Goal: Information Seeking & Learning: Learn about a topic

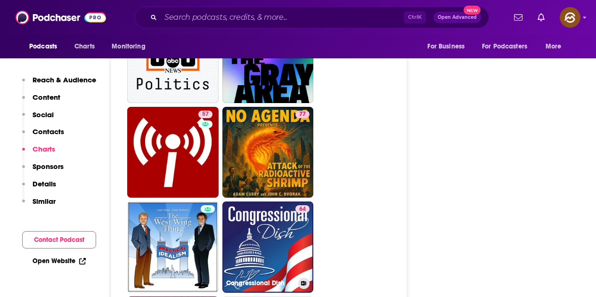
scroll to position [4242, 0]
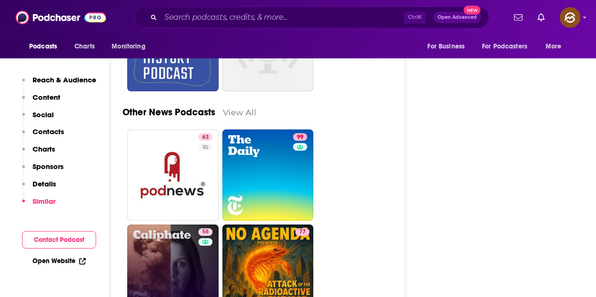
scroll to position [2592, 0]
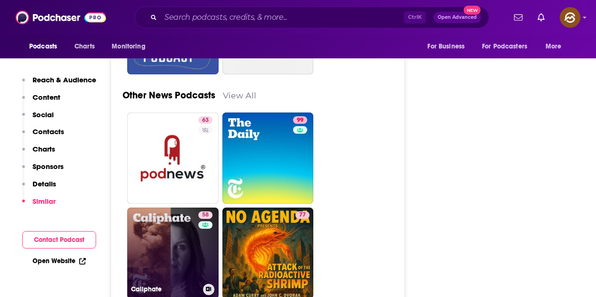
click at [173, 208] on link "58 Caliphate" at bounding box center [172, 253] width 91 height 91
type input "https://www.podchaser.com/podcasts/caliphate-639277"
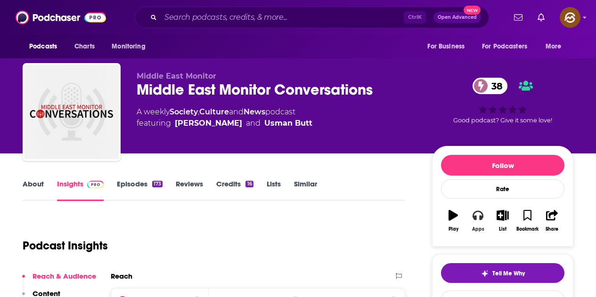
click at [472, 225] on button "Apps" at bounding box center [478, 221] width 25 height 34
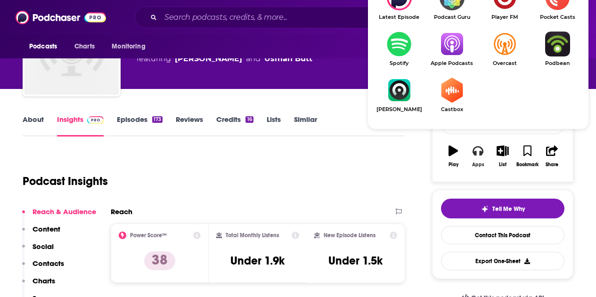
scroll to position [94, 0]
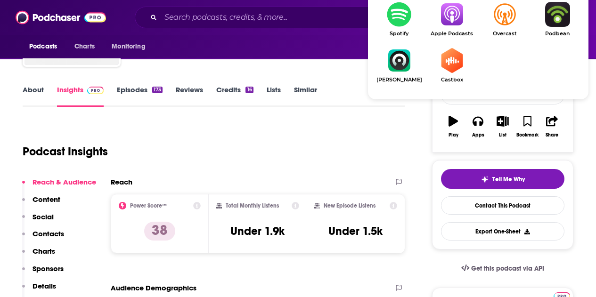
click at [444, 22] on img "Show Listen On dropdown" at bounding box center [452, 14] width 53 height 25
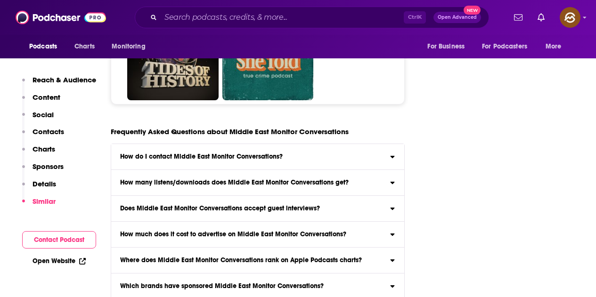
scroll to position [4431, 0]
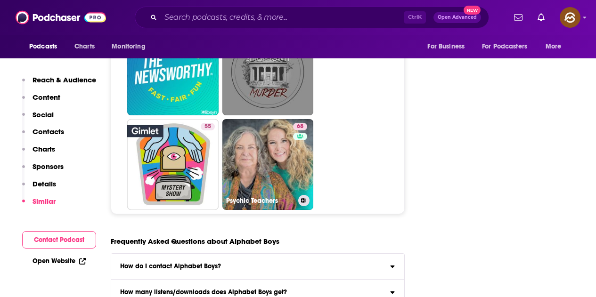
scroll to position [4760, 0]
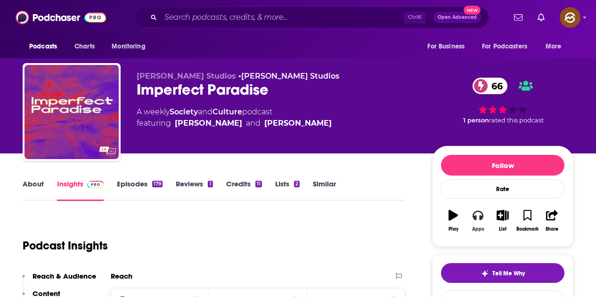
click at [482, 223] on button "Apps" at bounding box center [478, 221] width 25 height 34
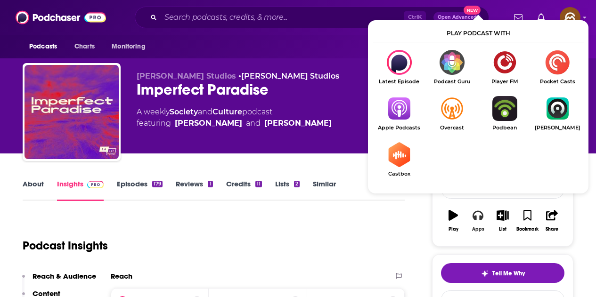
scroll to position [47, 0]
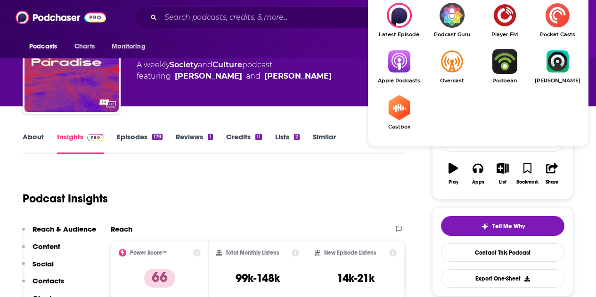
click at [386, 65] on img "Show Listen On dropdown" at bounding box center [399, 61] width 53 height 25
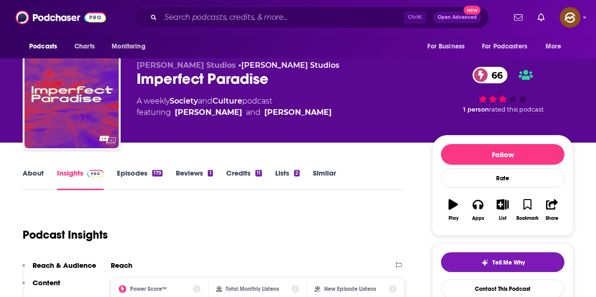
scroll to position [0, 0]
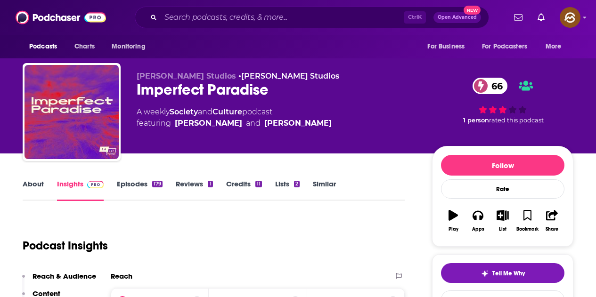
click at [140, 185] on link "Episodes 179" at bounding box center [140, 191] width 46 height 22
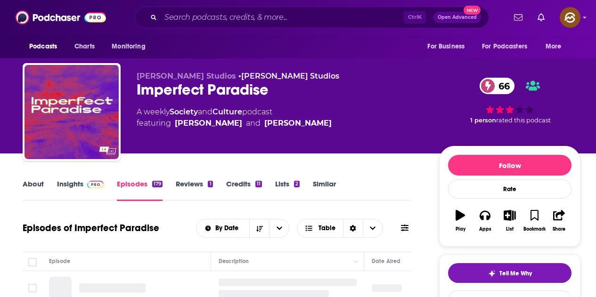
click at [402, 230] on icon at bounding box center [405, 228] width 8 height 8
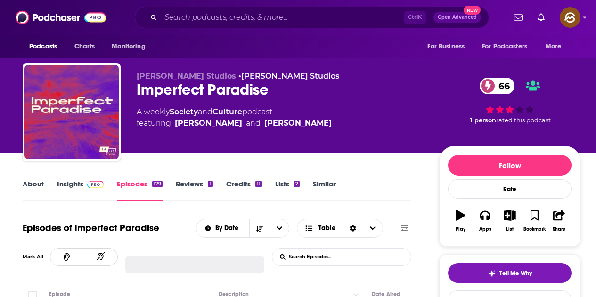
scroll to position [47, 0]
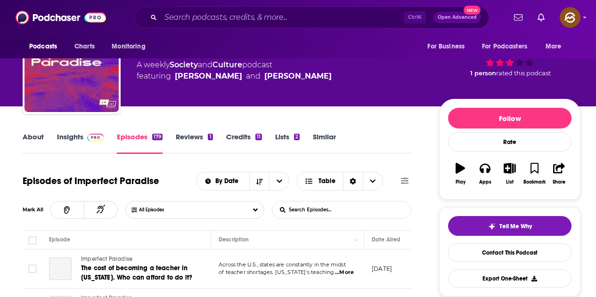
click at [328, 205] on input "List Search Input" at bounding box center [321, 210] width 99 height 17
paste input "Racial justice and activism"
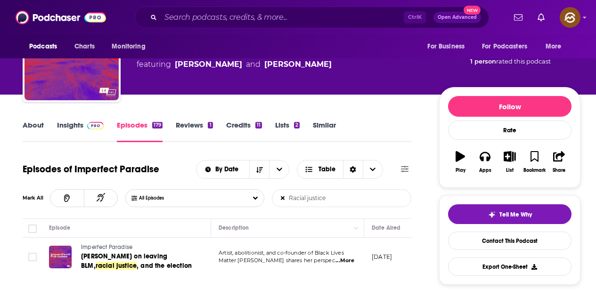
scroll to position [94, 0]
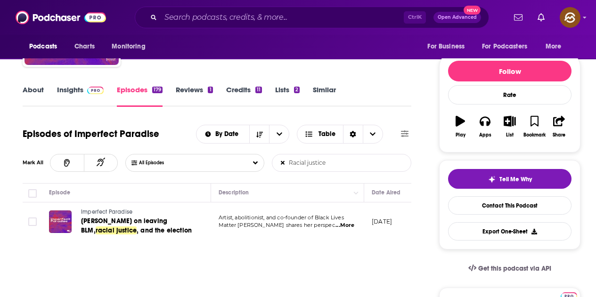
click at [361, 162] on input "Racial justice" at bounding box center [321, 163] width 99 height 17
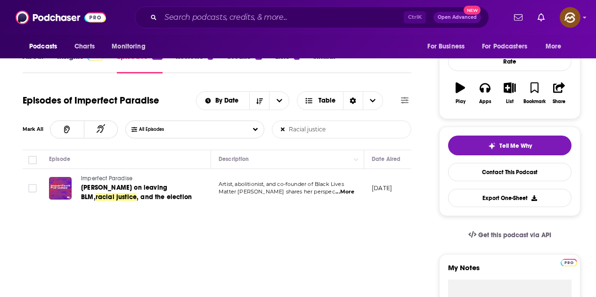
scroll to position [141, 0]
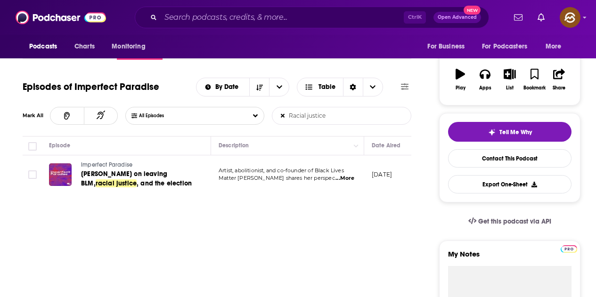
click at [345, 181] on span "...More" at bounding box center [345, 179] width 19 height 8
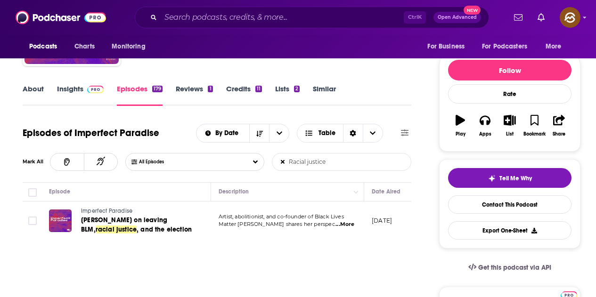
scroll to position [94, 0]
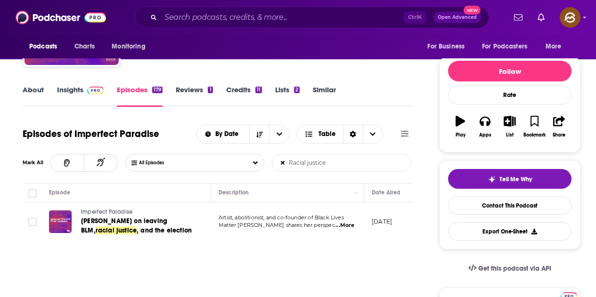
click at [340, 161] on input "Racial justice" at bounding box center [321, 163] width 99 height 17
type input "R"
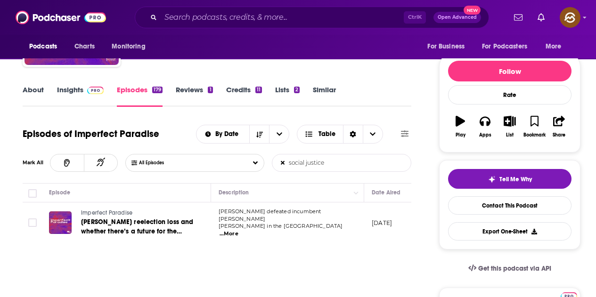
type input "social justice"
click at [238, 230] on span "...More" at bounding box center [229, 234] width 19 height 8
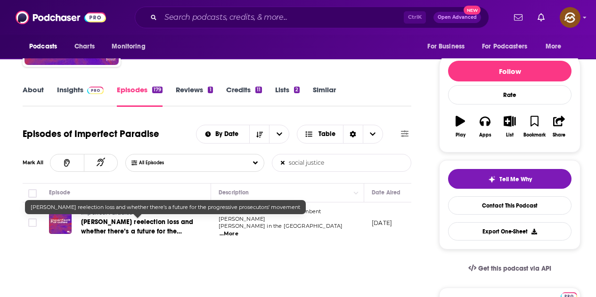
click at [153, 226] on link "George Gascón’s reelection loss and whether there’s a future for the progressiv…" at bounding box center [137, 227] width 113 height 19
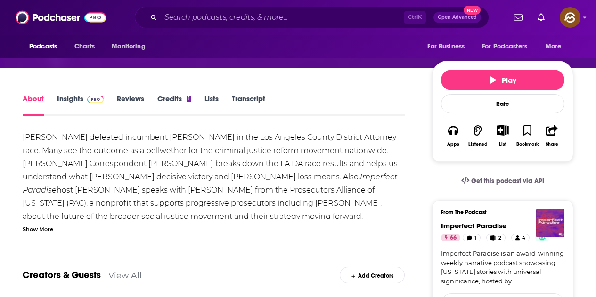
scroll to position [189, 0]
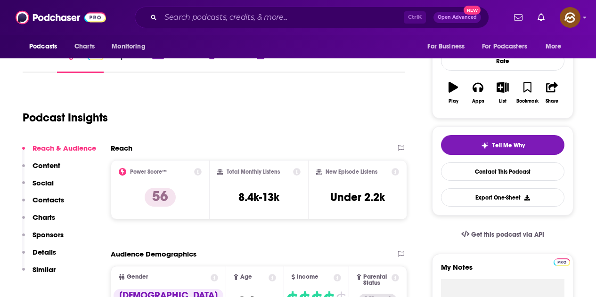
scroll to position [117, 0]
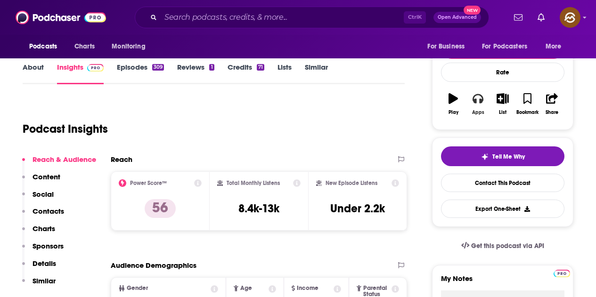
click at [486, 95] on button "Apps" at bounding box center [478, 104] width 25 height 34
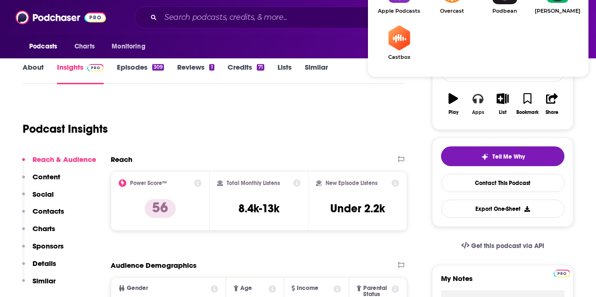
scroll to position [164, 0]
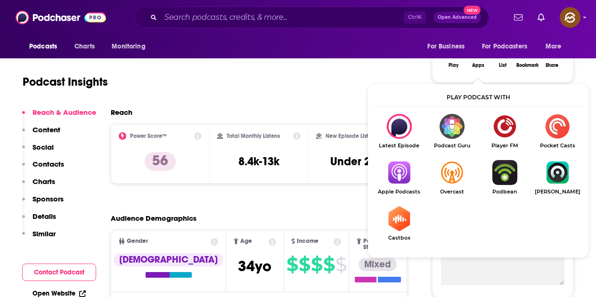
click at [398, 173] on img "Show Listen On dropdown" at bounding box center [399, 172] width 53 height 25
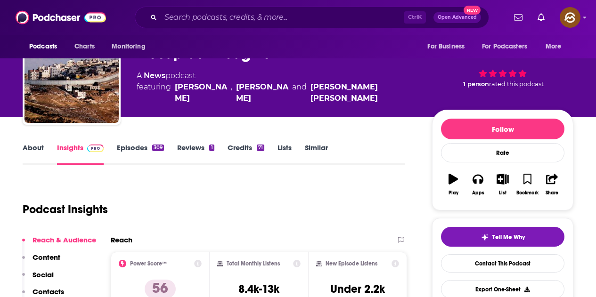
scroll to position [0, 0]
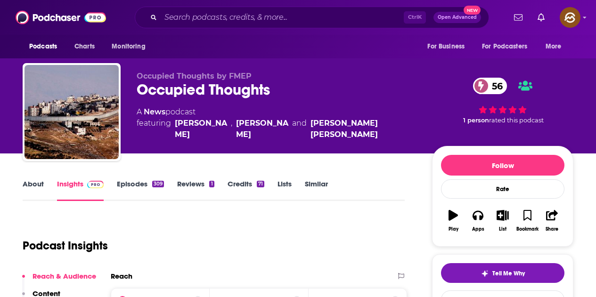
click at [156, 185] on div "309" at bounding box center [158, 184] width 12 height 7
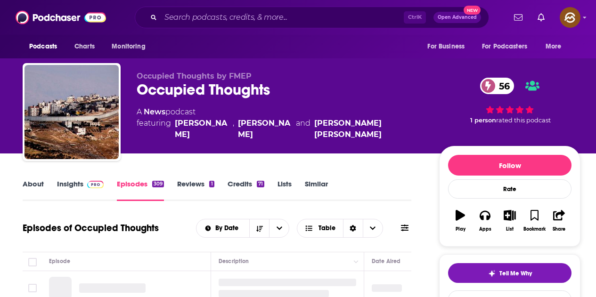
click at [405, 224] on icon at bounding box center [405, 228] width 8 height 8
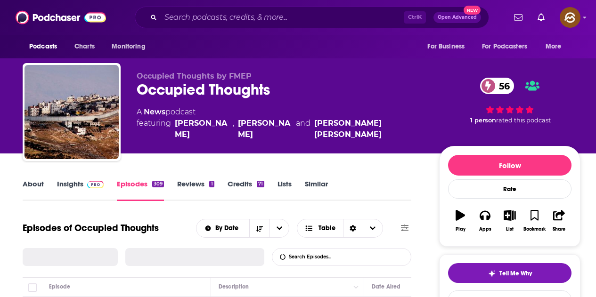
scroll to position [94, 0]
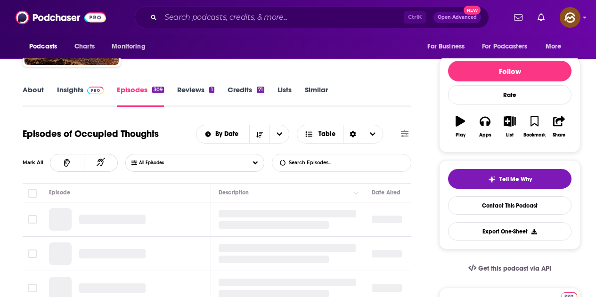
click at [355, 161] on input "List Search Input" at bounding box center [321, 163] width 99 height 17
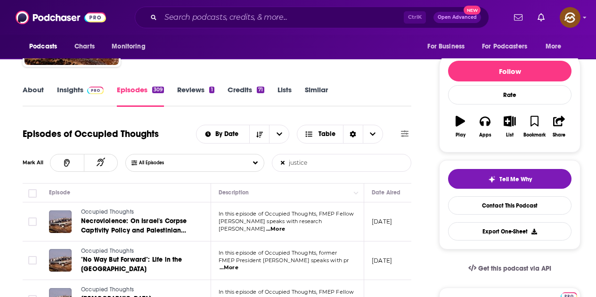
type input "justice"
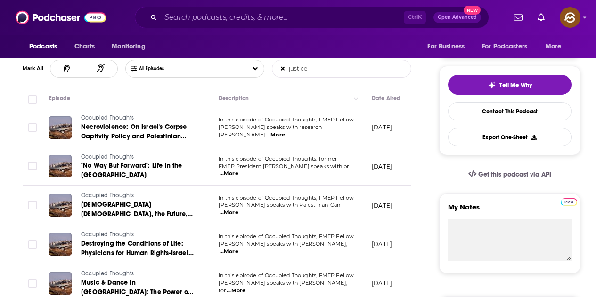
click at [285, 132] on span "...More" at bounding box center [275, 136] width 19 height 8
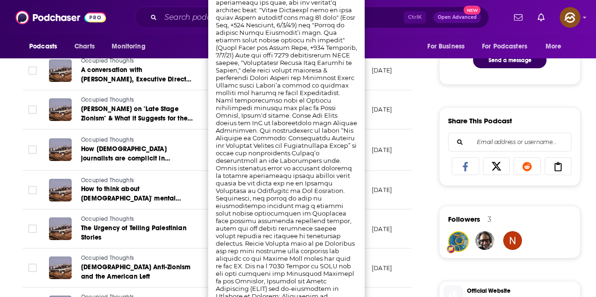
scroll to position [754, 0]
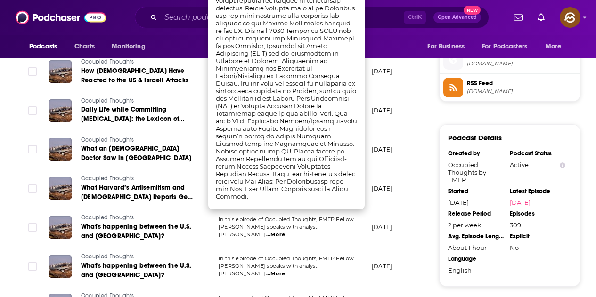
click at [425, 138] on div "About Insights Episodes 309 Reviews 1 Credits 71 Lists Similar Episodes of Occu…" at bounding box center [224, 52] width 432 height 1257
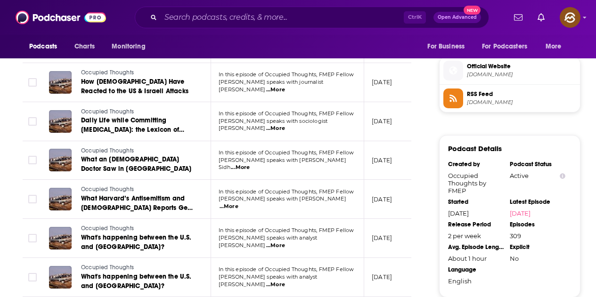
scroll to position [707, 0]
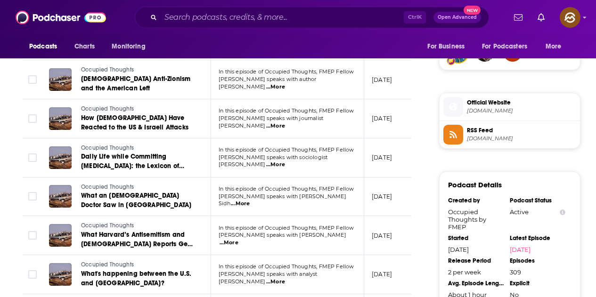
click at [285, 123] on span "...More" at bounding box center [275, 127] width 19 height 8
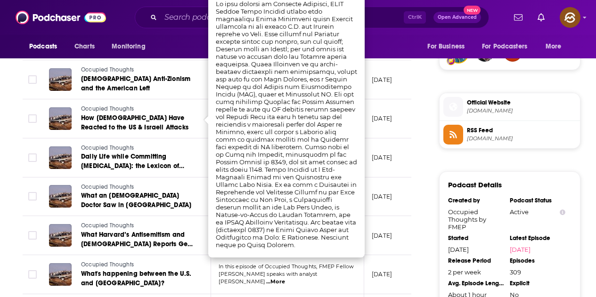
click at [416, 132] on div "About Insights Episodes 309 Reviews 1 Credits 71 Lists Similar Episodes of Occu…" at bounding box center [224, 99] width 432 height 1257
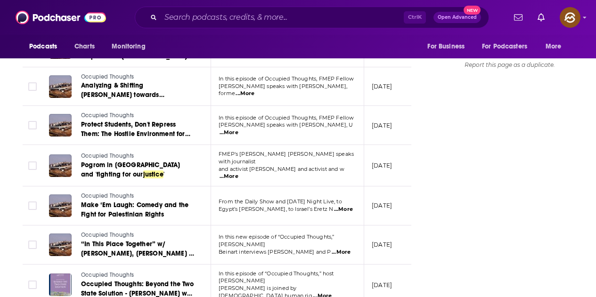
scroll to position [1131, 0]
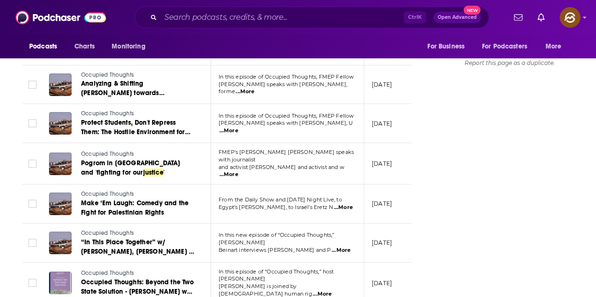
click at [238, 171] on span "...More" at bounding box center [229, 175] width 19 height 8
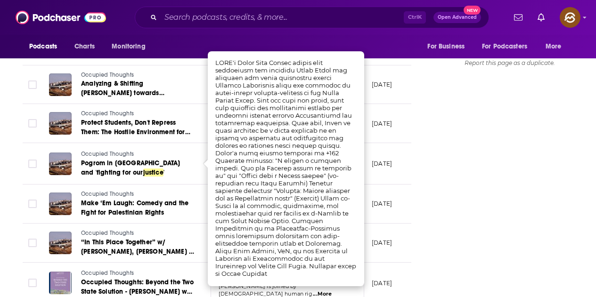
scroll to position [1138, 0]
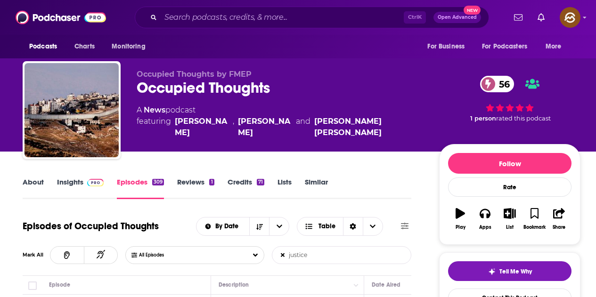
scroll to position [0, 0]
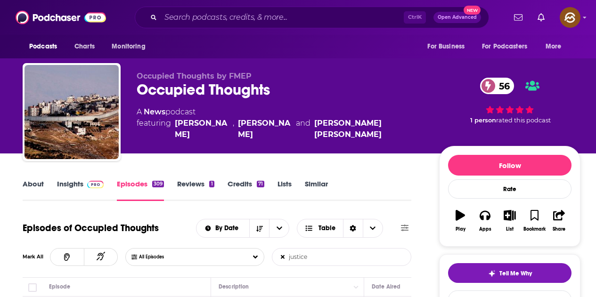
click at [81, 189] on link "Insights" at bounding box center [80, 191] width 47 height 22
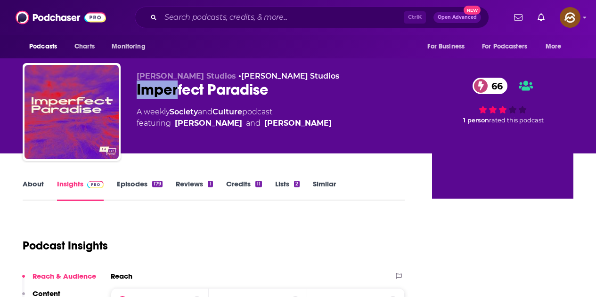
drag, startPoint x: 137, startPoint y: 90, endPoint x: 273, endPoint y: 90, distance: 136.2
click at [273, 90] on div "Imperfect Paradise 66" at bounding box center [277, 90] width 280 height 18
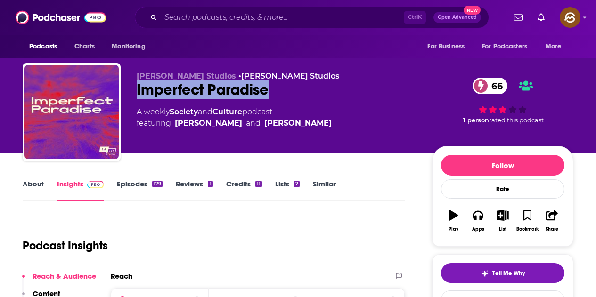
drag, startPoint x: 362, startPoint y: 128, endPoint x: 175, endPoint y: 130, distance: 186.7
click at [175, 130] on div "[PERSON_NAME] Studios • [PERSON_NAME] Studios Imperfect Paradise 66 A weekly So…" at bounding box center [277, 109] width 280 height 75
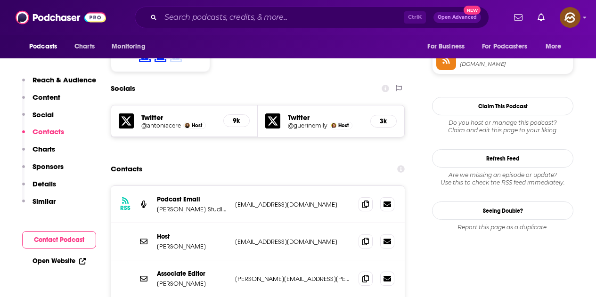
scroll to position [848, 0]
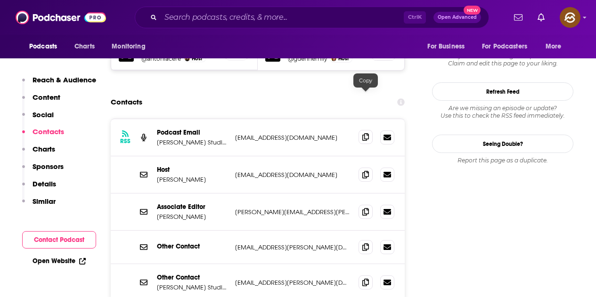
click at [369, 130] on span at bounding box center [366, 137] width 14 height 14
click at [365, 171] on icon at bounding box center [365, 175] width 7 height 8
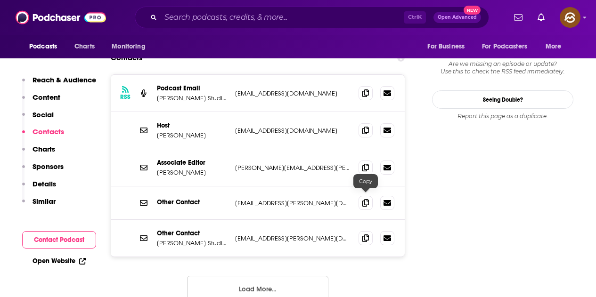
scroll to position [896, 0]
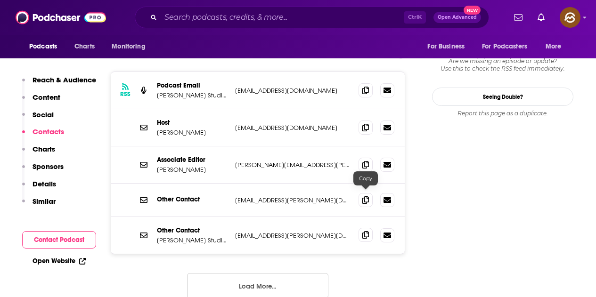
click at [365, 231] on icon at bounding box center [365, 235] width 7 height 8
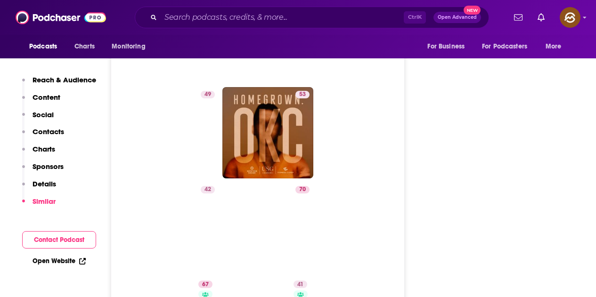
scroll to position [2151, 0]
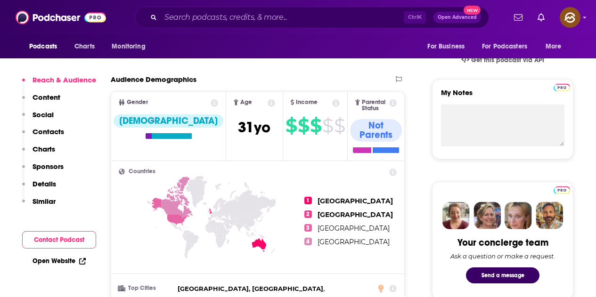
scroll to position [424, 0]
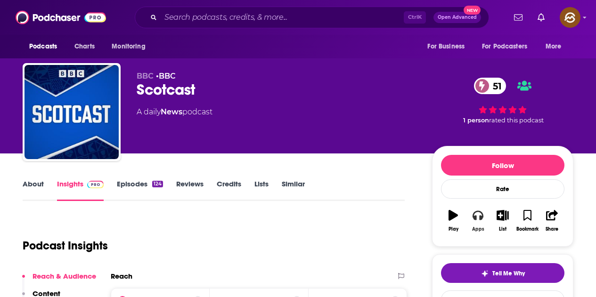
drag, startPoint x: 481, startPoint y: 223, endPoint x: 483, endPoint y: 218, distance: 5.8
click at [483, 220] on button "Apps" at bounding box center [478, 221] width 25 height 34
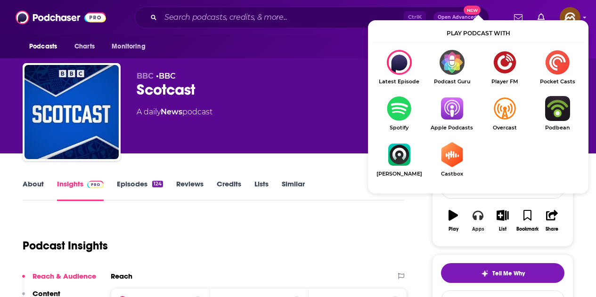
scroll to position [94, 0]
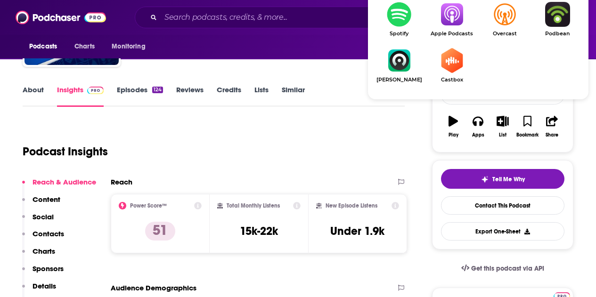
click at [457, 32] on span "Apple Podcasts" at bounding box center [452, 34] width 53 height 6
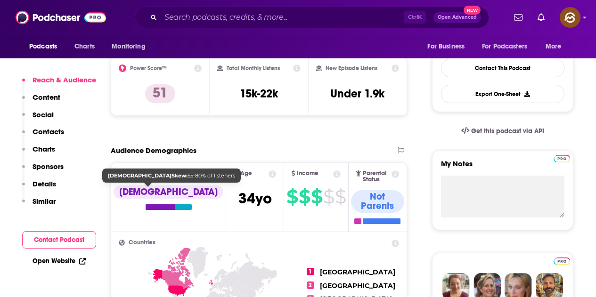
scroll to position [236, 0]
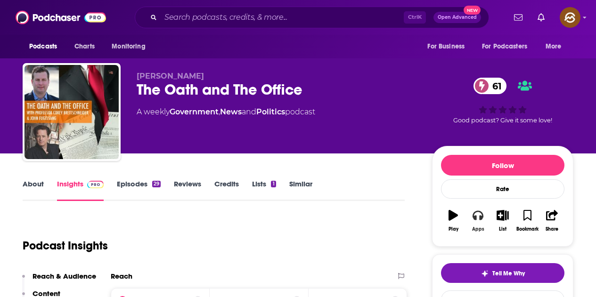
click at [482, 217] on icon "button" at bounding box center [478, 215] width 10 height 9
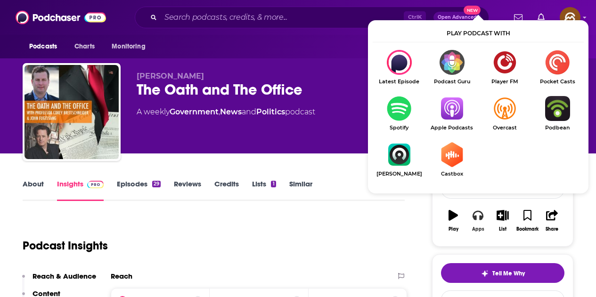
scroll to position [47, 0]
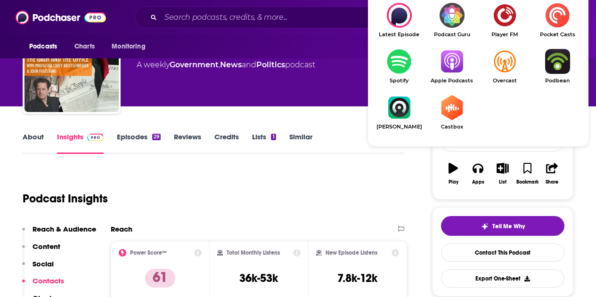
click at [454, 65] on img "Show Listen On dropdown" at bounding box center [452, 61] width 53 height 25
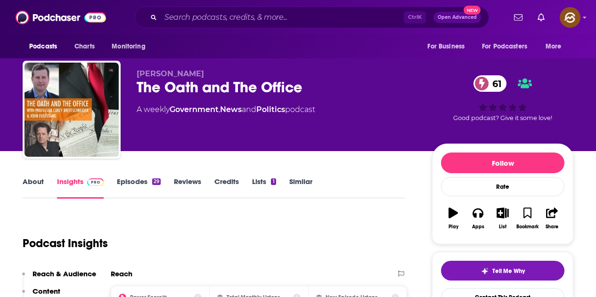
scroll to position [0, 0]
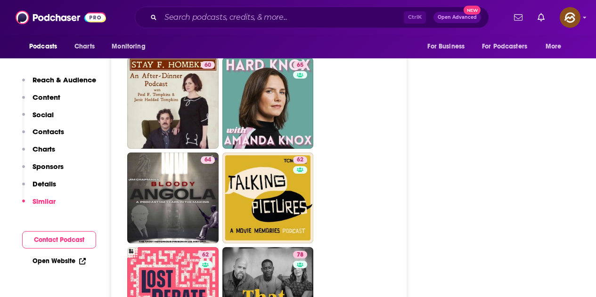
scroll to position [1838, 0]
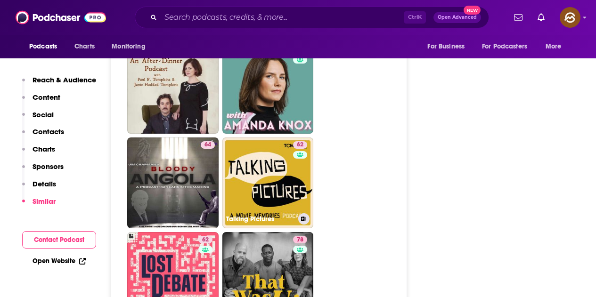
drag, startPoint x: 264, startPoint y: 189, endPoint x: 284, endPoint y: 195, distance: 20.9
click at [281, 195] on link "62 Talking Pictures" at bounding box center [267, 183] width 91 height 91
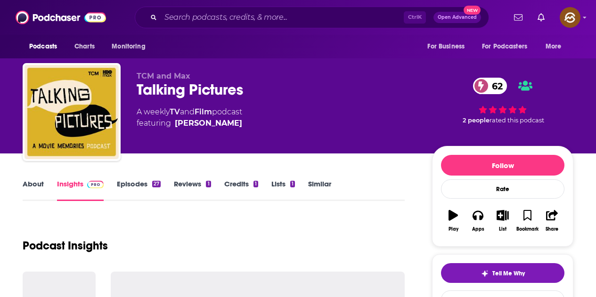
type input "https://www.podchaser.com/podcasts/the-peoples-court-podcast-4758713"
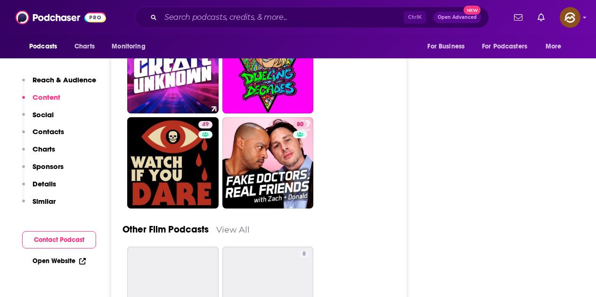
scroll to position [3697, 0]
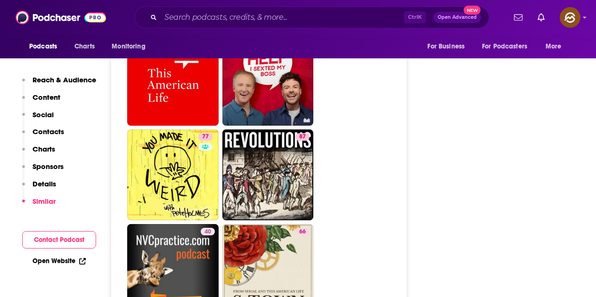
scroll to position [3865, 0]
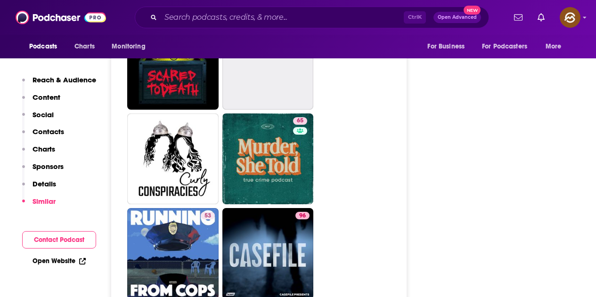
scroll to position [3394, 0]
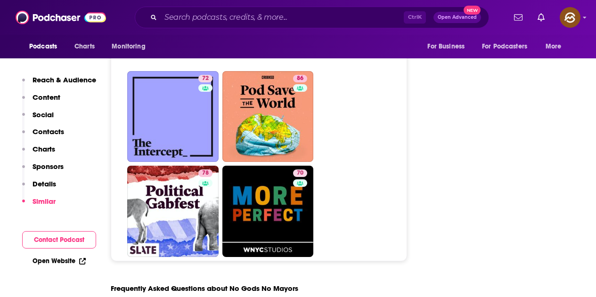
scroll to position [4289, 0]
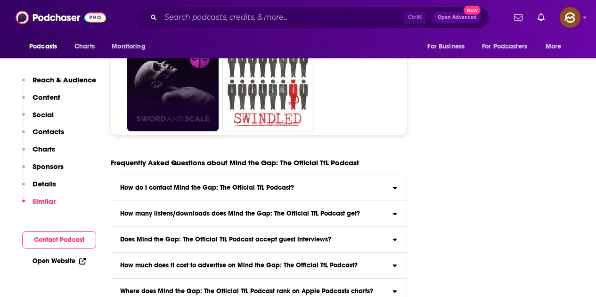
scroll to position [4525, 0]
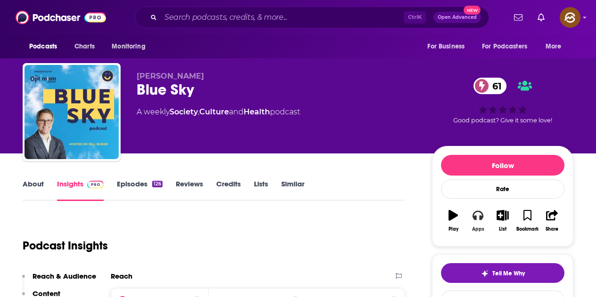
click at [483, 214] on icon "button" at bounding box center [478, 215] width 10 height 10
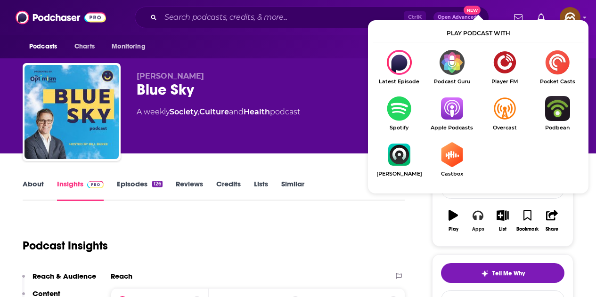
scroll to position [47, 0]
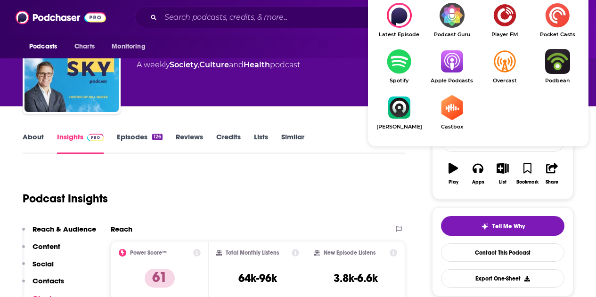
click at [448, 62] on img "Show Listen On dropdown" at bounding box center [452, 61] width 53 height 25
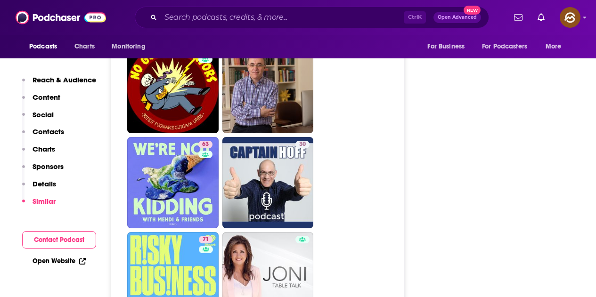
scroll to position [1461, 0]
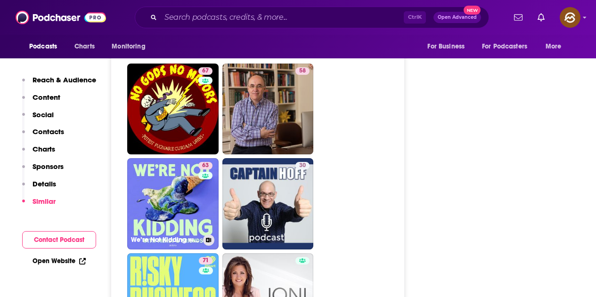
click at [201, 166] on div "63" at bounding box center [206, 198] width 16 height 73
type input "https://www.podchaser.com/podcasts/were-not-kidding-with-mehdi-fr-5697677"
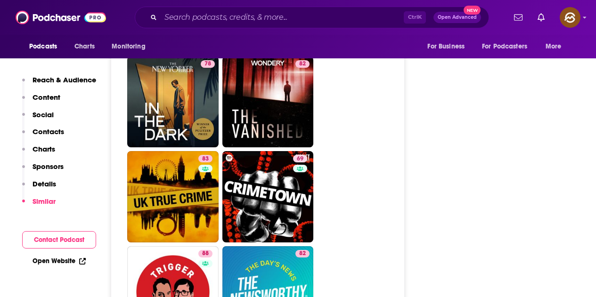
scroll to position [4242, 0]
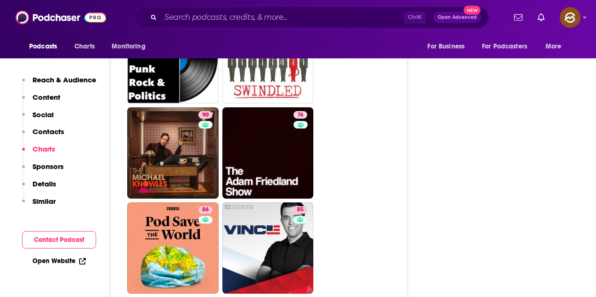
scroll to position [4666, 0]
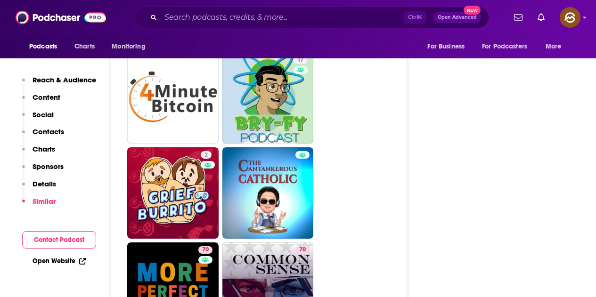
scroll to position [3017, 0]
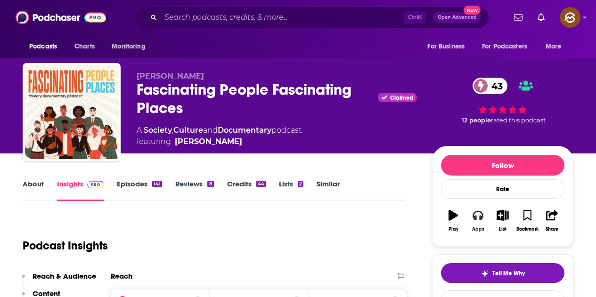
click at [483, 215] on icon "button" at bounding box center [478, 215] width 10 height 9
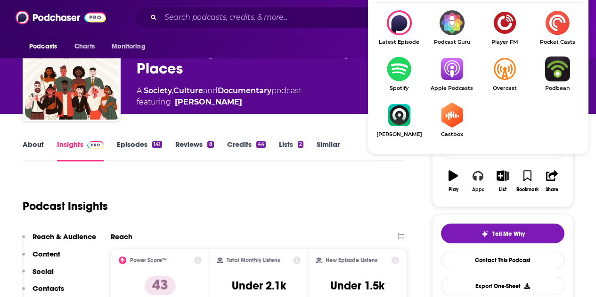
scroll to position [94, 0]
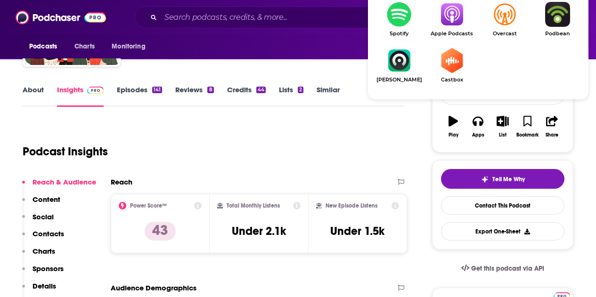
click at [446, 24] on img "Show Listen On dropdown" at bounding box center [452, 14] width 53 height 25
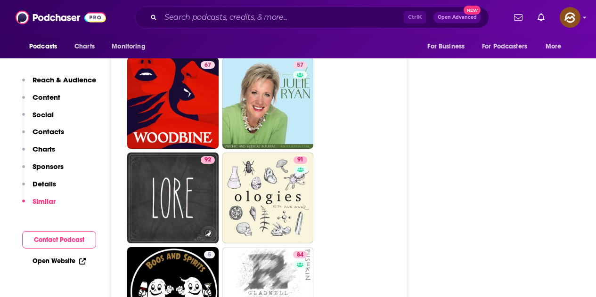
scroll to position [4195, 0]
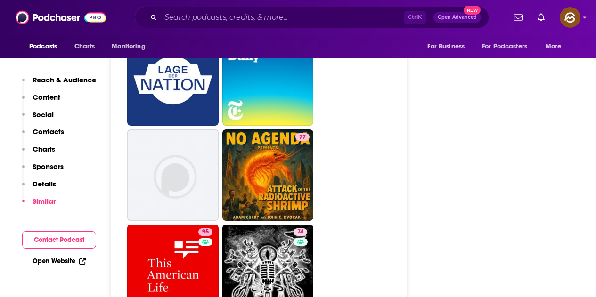
scroll to position [4431, 0]
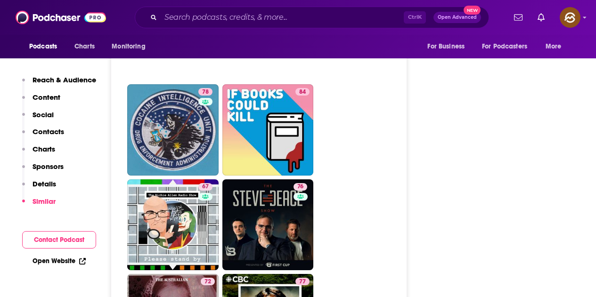
scroll to position [4808, 0]
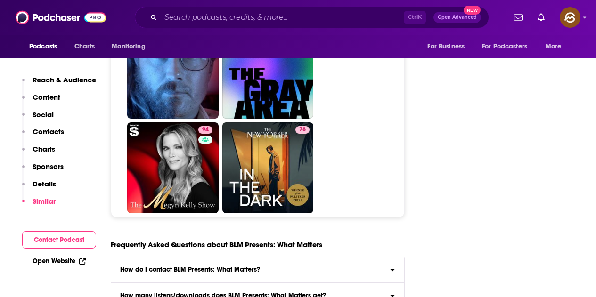
scroll to position [4101, 0]
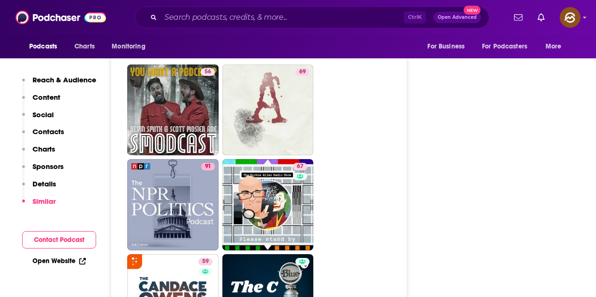
scroll to position [4148, 0]
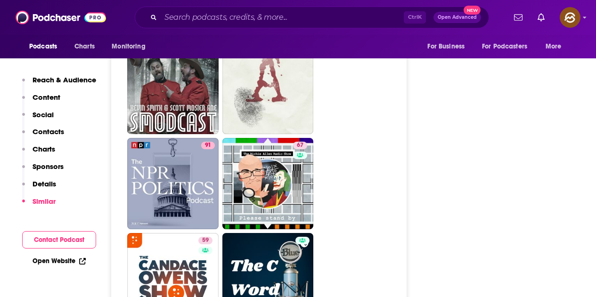
drag, startPoint x: 272, startPoint y: 144, endPoint x: 400, endPoint y: 126, distance: 128.9
click at [400, 126] on ul "90 76 75 83 63 72 81 68 56 69 91 67 59 82 64 65" at bounding box center [264, 88] width 274 height 851
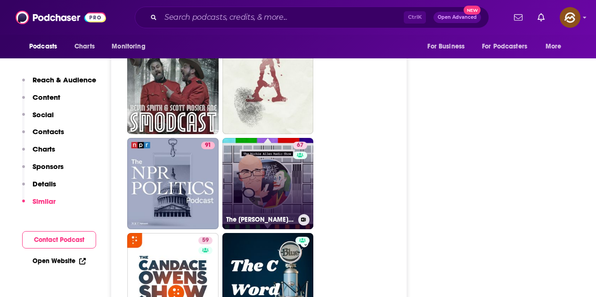
click at [275, 138] on link "67 The Richie Allen Show" at bounding box center [267, 183] width 91 height 91
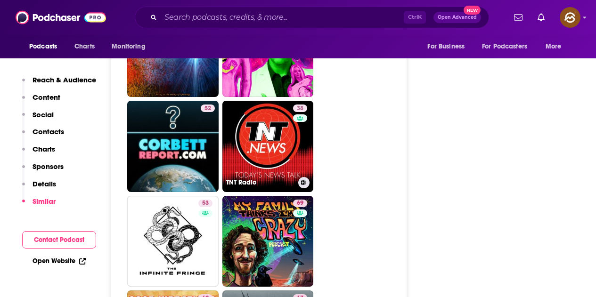
scroll to position [2875, 0]
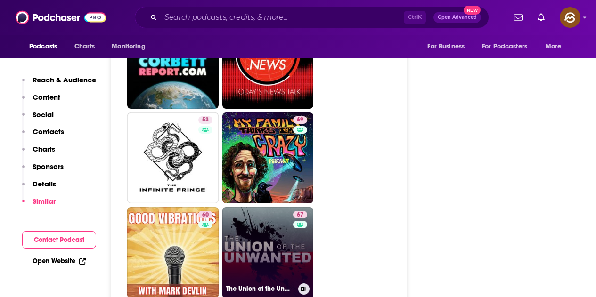
click at [275, 207] on link "67 The Union of the Unwanted" at bounding box center [267, 252] width 91 height 91
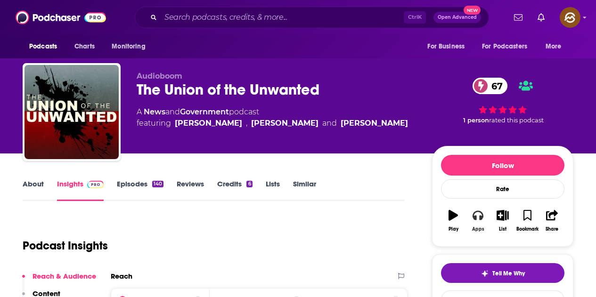
click at [476, 217] on icon "button" at bounding box center [478, 215] width 10 height 9
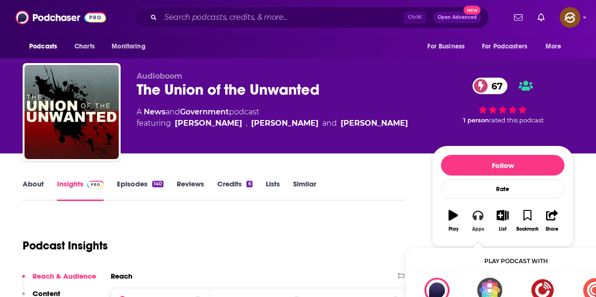
scroll to position [94, 0]
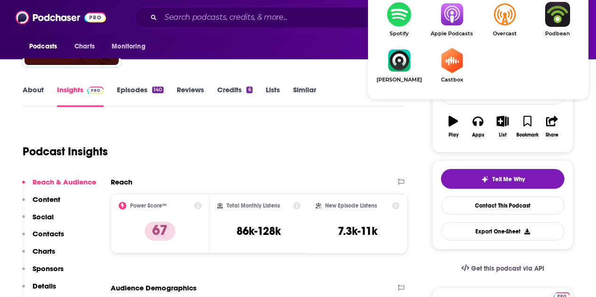
click at [457, 25] on img "Show Listen On dropdown" at bounding box center [452, 14] width 53 height 25
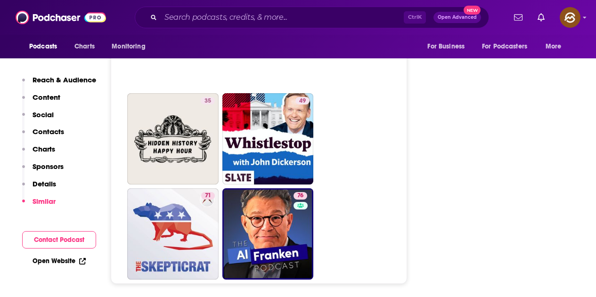
scroll to position [4567, 0]
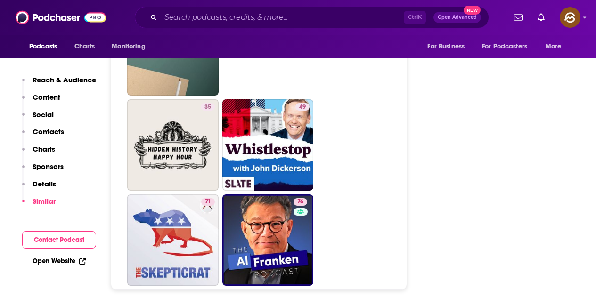
scroll to position [4501, 0]
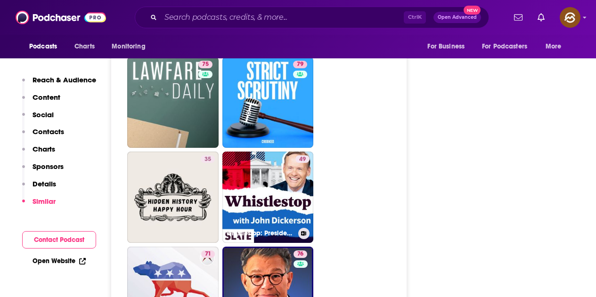
click at [255, 152] on link "49 Whistlestop: Presidential History and Trivia" at bounding box center [267, 197] width 91 height 91
type input "https://www.podchaser.com/podcasts/whistlestop-presidential-histo-147987"
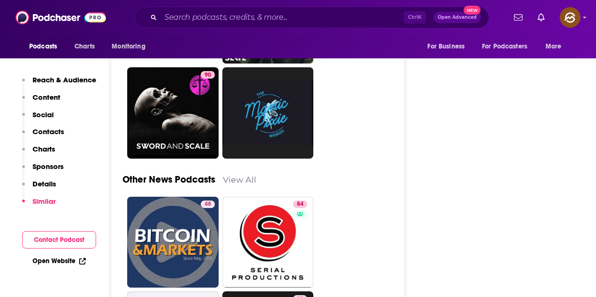
scroll to position [3865, 0]
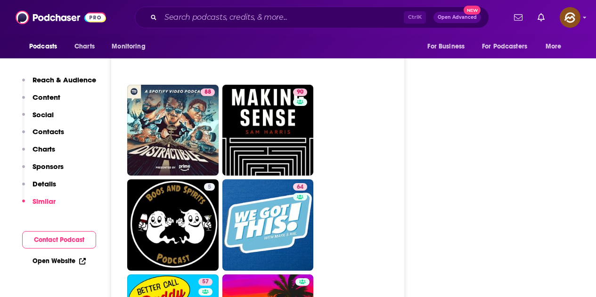
scroll to position [4242, 0]
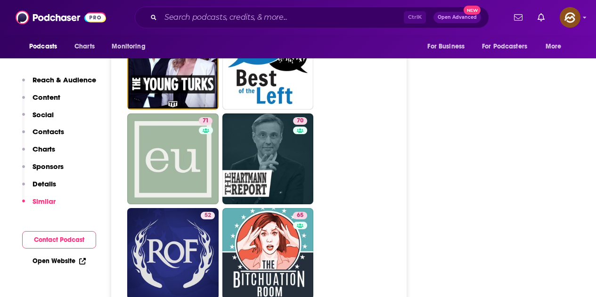
scroll to position [1980, 0]
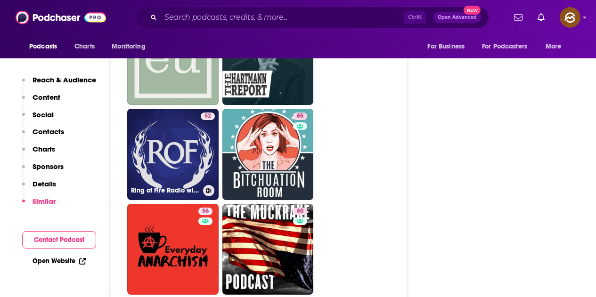
drag, startPoint x: 197, startPoint y: 103, endPoint x: 411, endPoint y: 120, distance: 214.7
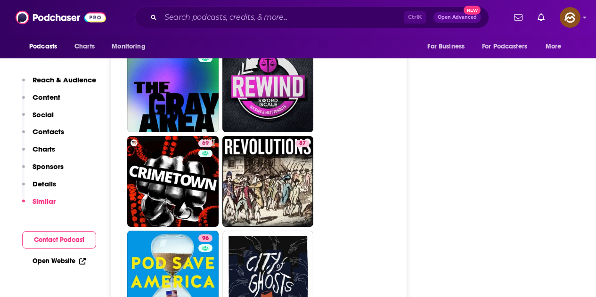
scroll to position [4525, 0]
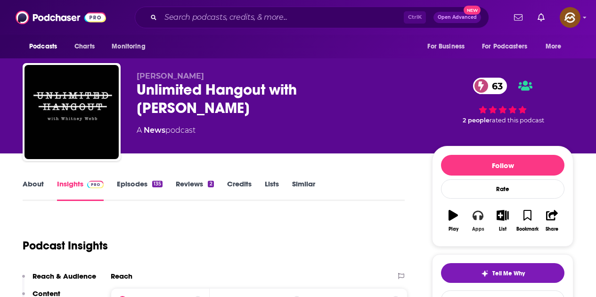
click at [486, 219] on button "Apps" at bounding box center [478, 221] width 25 height 34
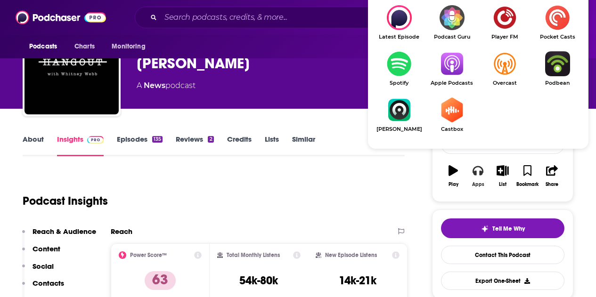
scroll to position [47, 0]
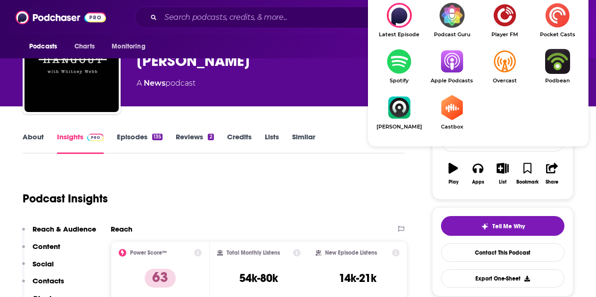
click at [448, 67] on img "Show Listen On dropdown" at bounding box center [452, 61] width 53 height 25
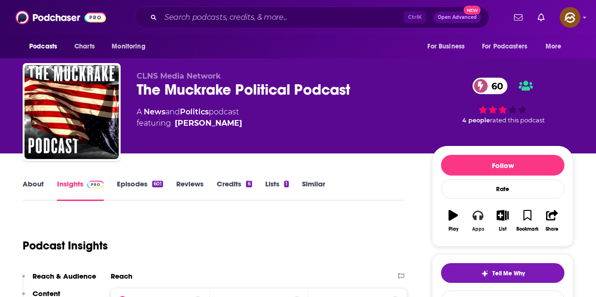
click at [484, 222] on button "Apps" at bounding box center [478, 221] width 25 height 34
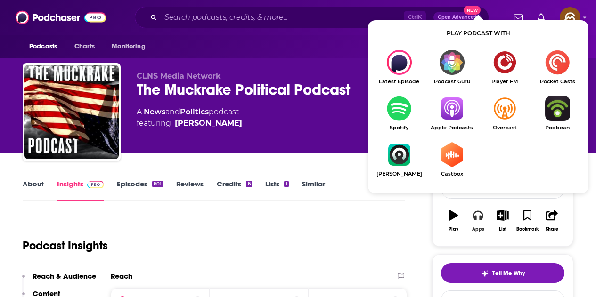
scroll to position [47, 0]
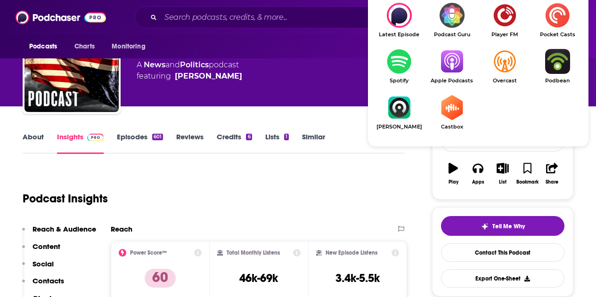
click at [448, 62] on img "Show Listen On dropdown" at bounding box center [452, 61] width 53 height 25
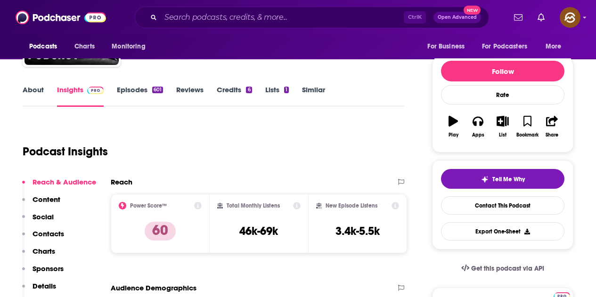
scroll to position [0, 0]
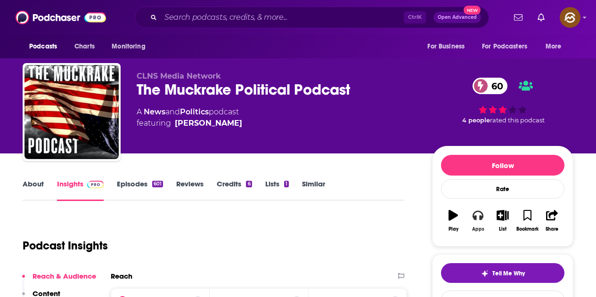
click at [477, 225] on button "Apps" at bounding box center [478, 221] width 25 height 34
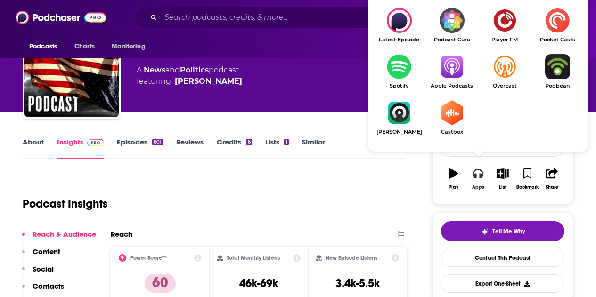
scroll to position [47, 0]
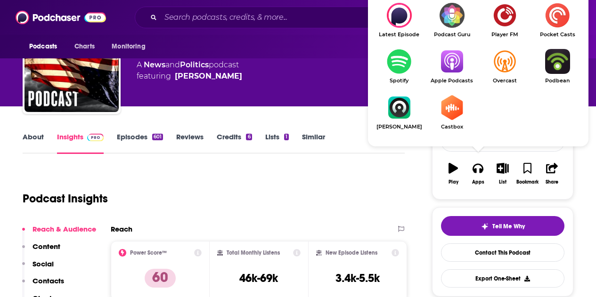
click at [456, 71] on img "Show Listen On dropdown" at bounding box center [452, 61] width 53 height 25
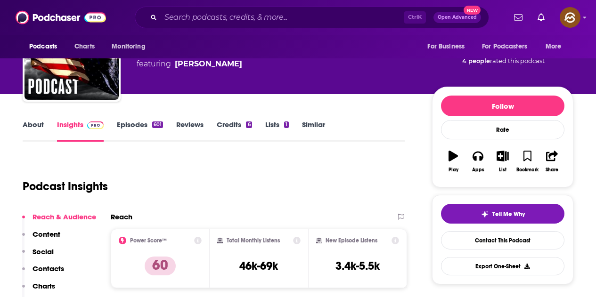
scroll to position [94, 0]
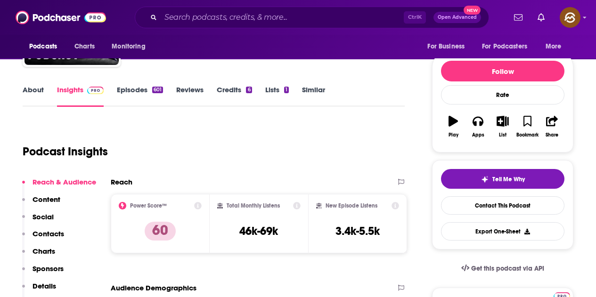
click at [139, 91] on link "Episodes 601" at bounding box center [140, 96] width 46 height 22
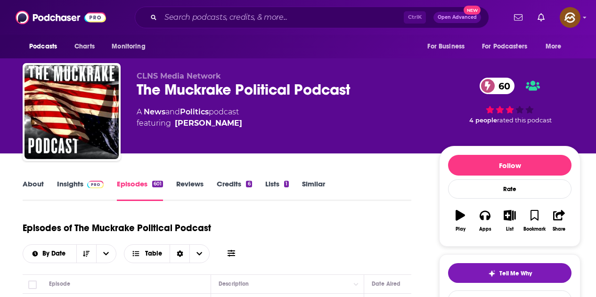
scroll to position [94, 0]
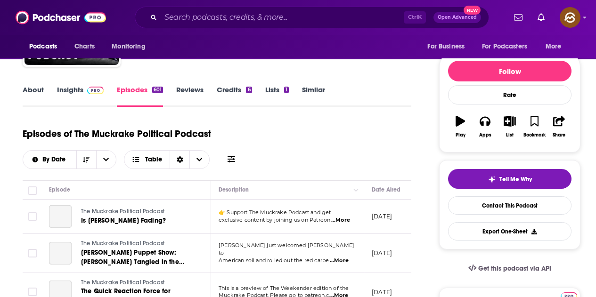
click at [233, 159] on icon at bounding box center [232, 159] width 8 height 7
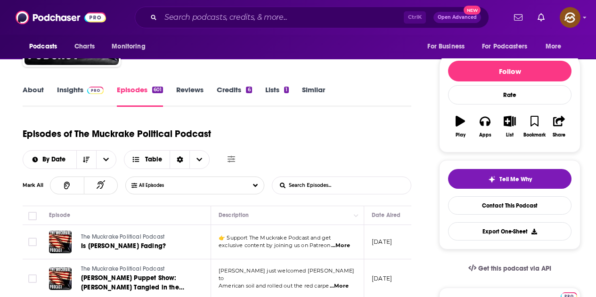
click at [299, 178] on input "List Search Input" at bounding box center [321, 185] width 99 height 17
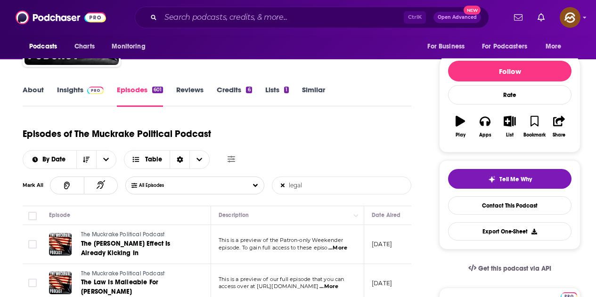
scroll to position [236, 0]
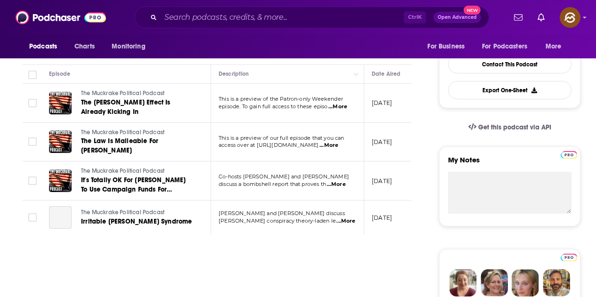
type input "legal"
click at [343, 102] on span "This is a preview of the Patron-only Weekender" at bounding box center [281, 99] width 124 height 7
click at [343, 108] on span "...More" at bounding box center [338, 107] width 19 height 8
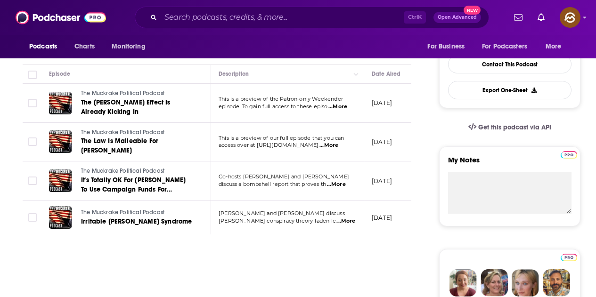
click at [338, 143] on span "...More" at bounding box center [329, 146] width 19 height 8
click at [338, 175] on span "Co-hosts Jared Yates Sexton and Nick Hauselman" at bounding box center [284, 176] width 131 height 7
click at [342, 218] on span "...More" at bounding box center [346, 222] width 19 height 8
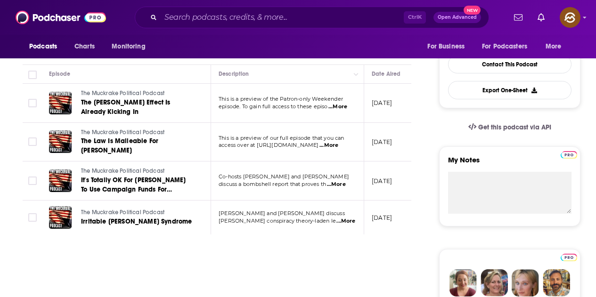
click at [343, 181] on span "...More" at bounding box center [336, 185] width 19 height 8
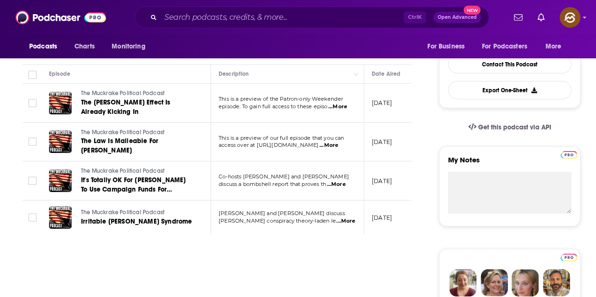
click at [344, 218] on span "...More" at bounding box center [346, 222] width 19 height 8
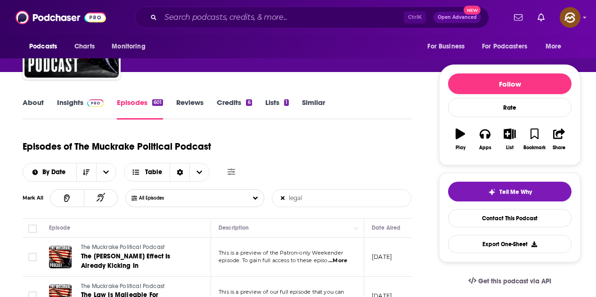
scroll to position [0, 0]
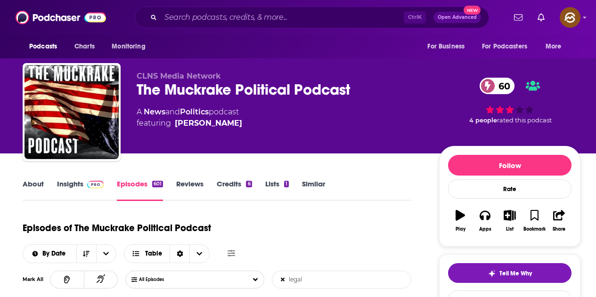
click at [93, 189] on link "Insights" at bounding box center [80, 191] width 47 height 22
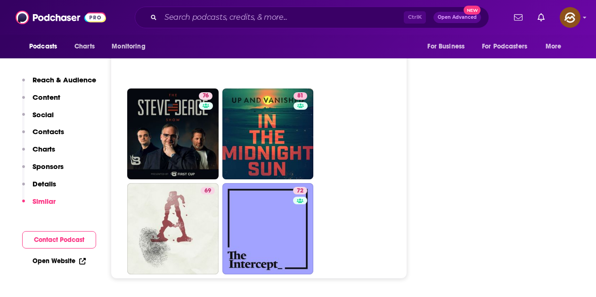
scroll to position [4195, 0]
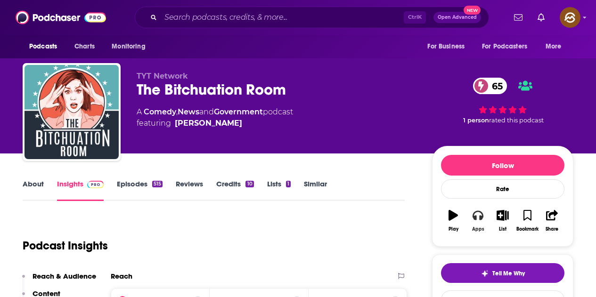
click at [473, 225] on button "Apps" at bounding box center [478, 221] width 25 height 34
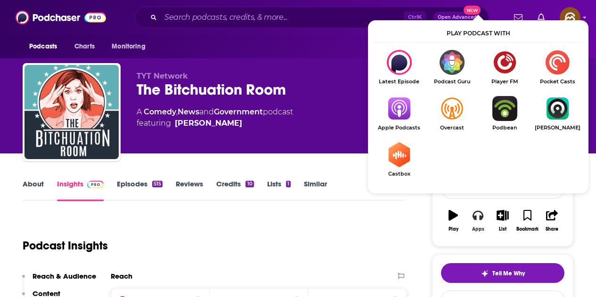
scroll to position [47, 0]
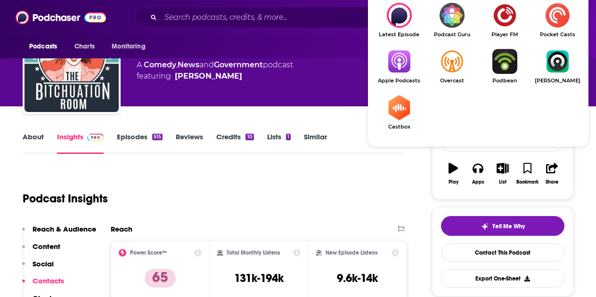
click at [396, 65] on img "Show Listen On dropdown" at bounding box center [399, 61] width 53 height 25
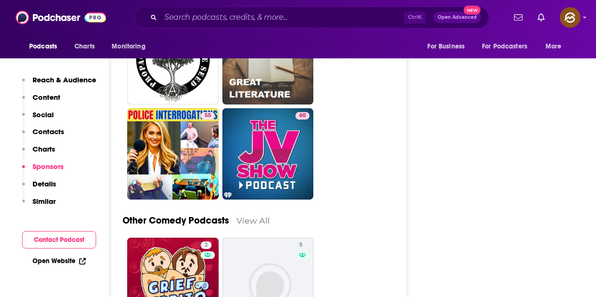
scroll to position [2498, 0]
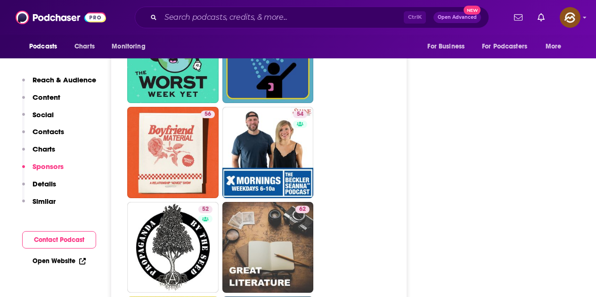
type input "https://www.podchaser.com/podcasts/the-jv-show-podcast-2172899"
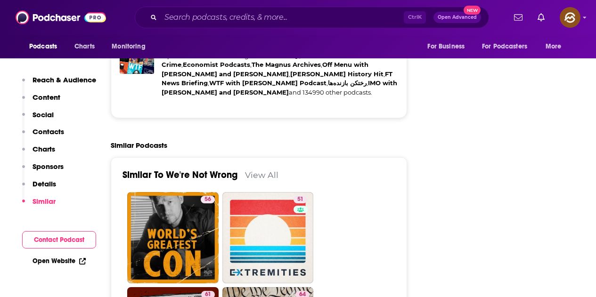
scroll to position [1603, 0]
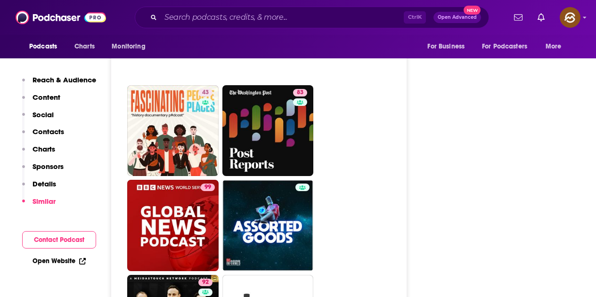
scroll to position [4289, 0]
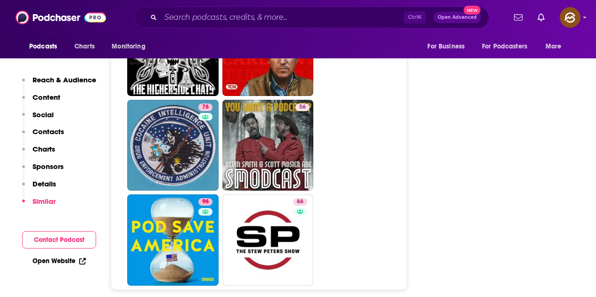
scroll to position [4195, 0]
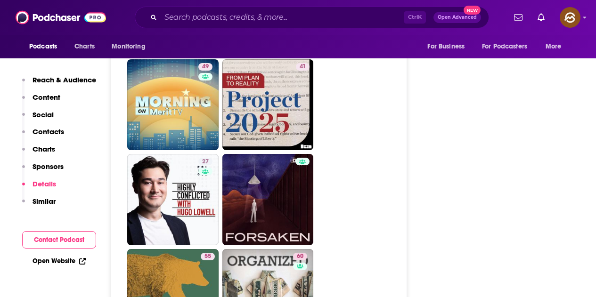
scroll to position [2734, 0]
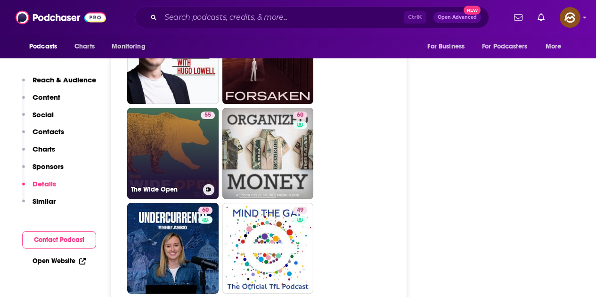
drag, startPoint x: 193, startPoint y: 107, endPoint x: 201, endPoint y: 112, distance: 9.5
click at [201, 112] on div "55" at bounding box center [208, 148] width 14 height 73
type input "https://www.podchaser.com/podcasts/the-wide-open-5768832"
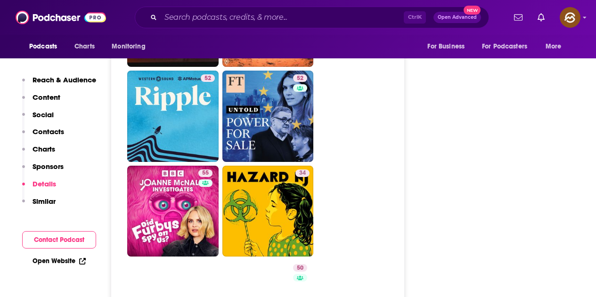
scroll to position [2357, 0]
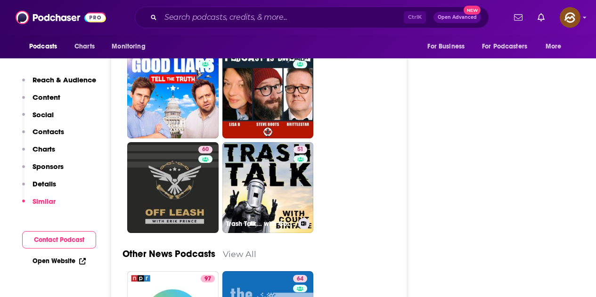
scroll to position [3017, 0]
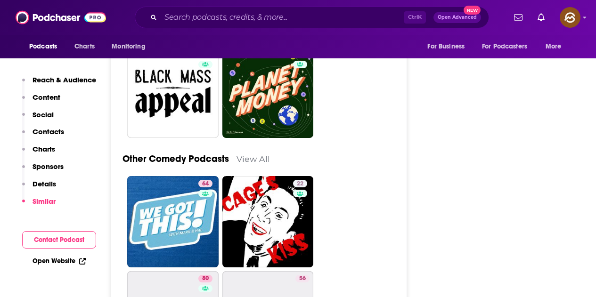
scroll to position [3582, 0]
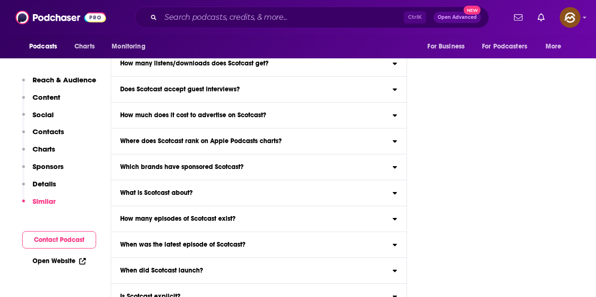
scroll to position [3676, 0]
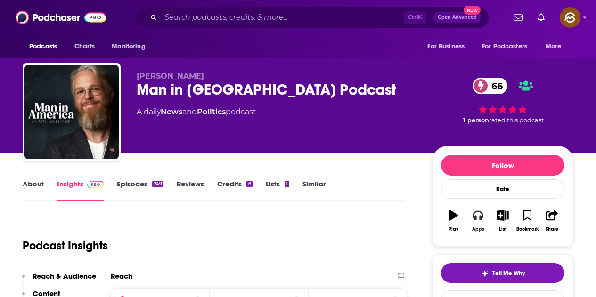
click at [481, 218] on icon "button" at bounding box center [478, 215] width 10 height 9
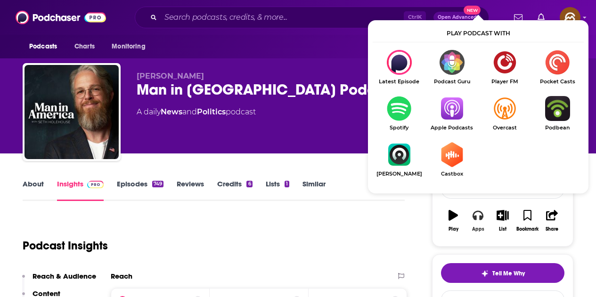
scroll to position [47, 0]
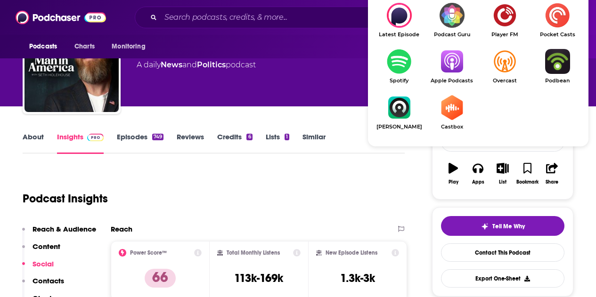
click at [444, 63] on img "Show Listen On dropdown" at bounding box center [452, 61] width 53 height 25
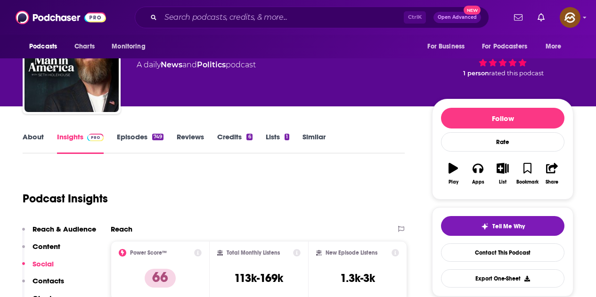
click at [290, 93] on div "Seth Holehouse Man in America Podcast 66 A daily News and Politics podcast" at bounding box center [277, 62] width 280 height 75
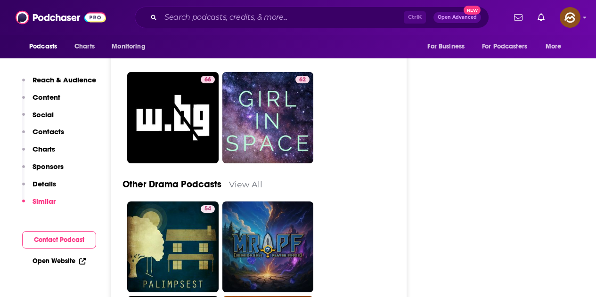
scroll to position [3818, 0]
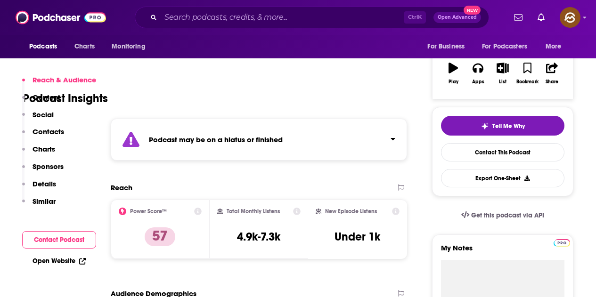
scroll to position [189, 0]
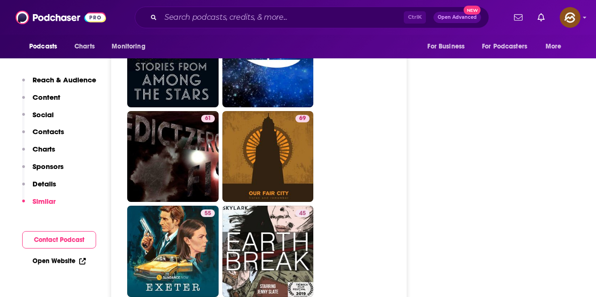
scroll to position [2121, 0]
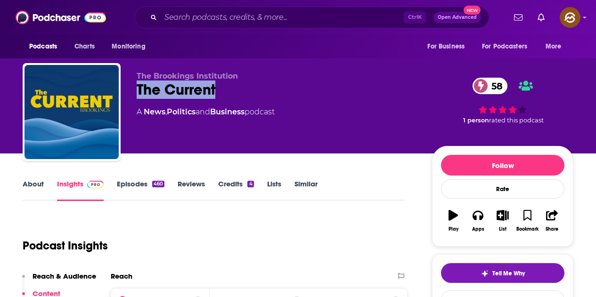
drag, startPoint x: 145, startPoint y: 90, endPoint x: 226, endPoint y: 97, distance: 80.9
click at [226, 97] on div "The Current 58" at bounding box center [277, 90] width 280 height 18
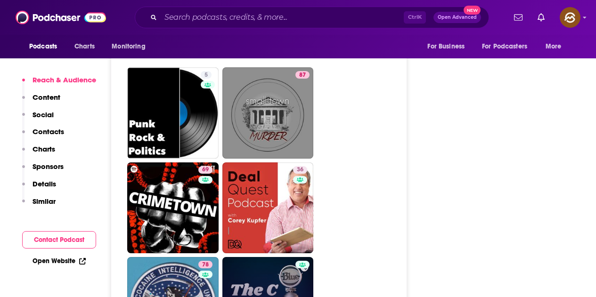
scroll to position [4431, 0]
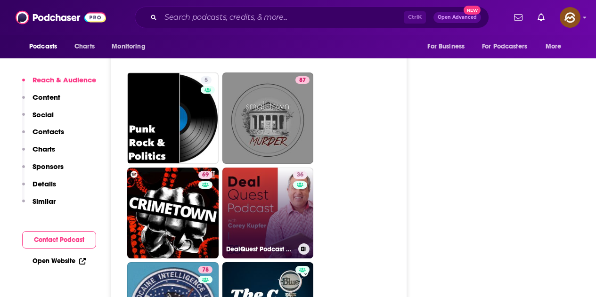
click at [285, 173] on link "36 DealQuest Podcast with Corey Kupfer" at bounding box center [267, 213] width 91 height 91
type input "https://www.podchaser.com/podcasts/dealquest-podcast-with-corey-k-799000"
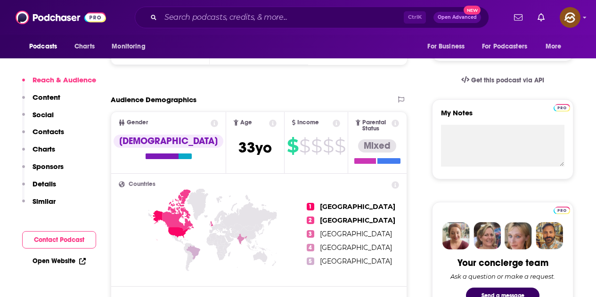
scroll to position [707, 0]
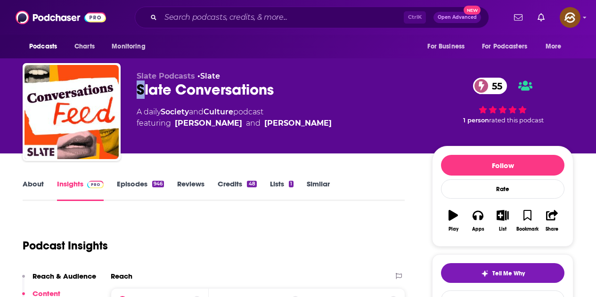
drag, startPoint x: 145, startPoint y: 92, endPoint x: 138, endPoint y: 94, distance: 7.5
click at [138, 94] on div "Slate Conversations 55" at bounding box center [277, 90] width 280 height 18
click at [151, 97] on div "Slate Conversations 55" at bounding box center [277, 90] width 280 height 18
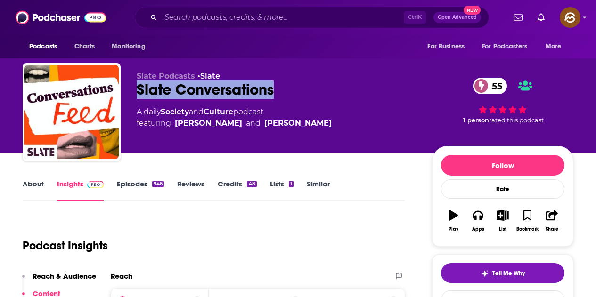
drag, startPoint x: 209, startPoint y: 89, endPoint x: 272, endPoint y: 90, distance: 62.7
click at [271, 89] on div "Slate Podcasts • Slate Slate Conversations 55 A daily Society and Culture podca…" at bounding box center [298, 114] width 551 height 102
click at [479, 214] on icon "button" at bounding box center [478, 215] width 10 height 10
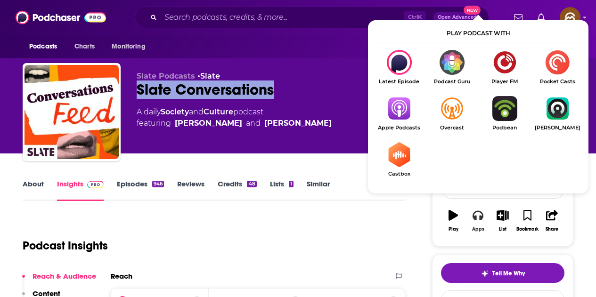
scroll to position [94, 0]
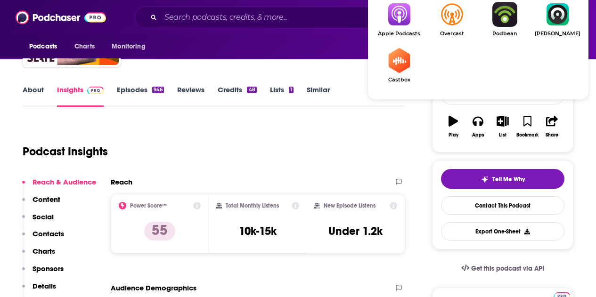
click at [402, 26] on img "Show Listen On dropdown" at bounding box center [399, 14] width 53 height 25
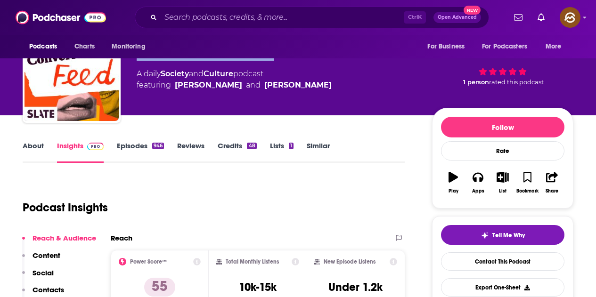
scroll to position [0, 0]
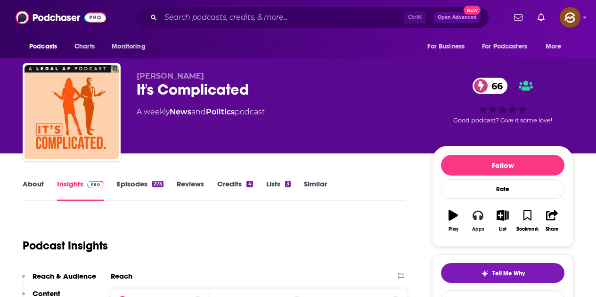
click at [477, 218] on icon "button" at bounding box center [478, 215] width 10 height 10
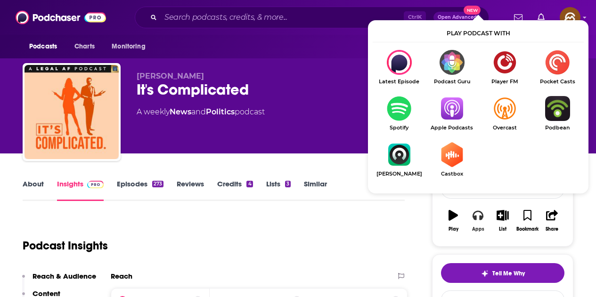
scroll to position [47, 0]
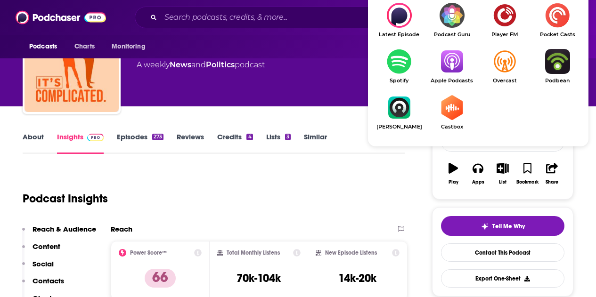
click at [457, 70] on img "Show Listen On dropdown" at bounding box center [452, 61] width 53 height 25
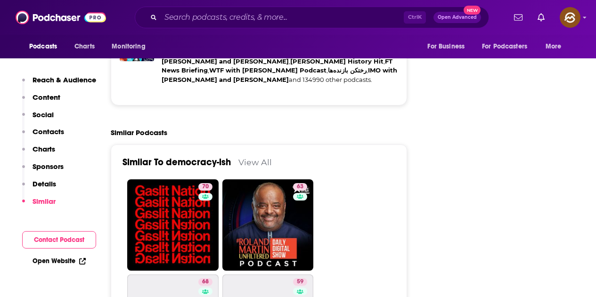
scroll to position [1838, 0]
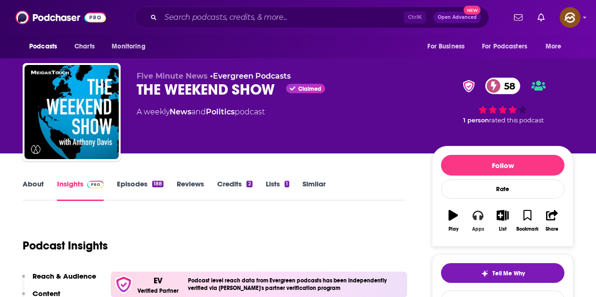
click at [475, 222] on button "Apps" at bounding box center [478, 221] width 25 height 34
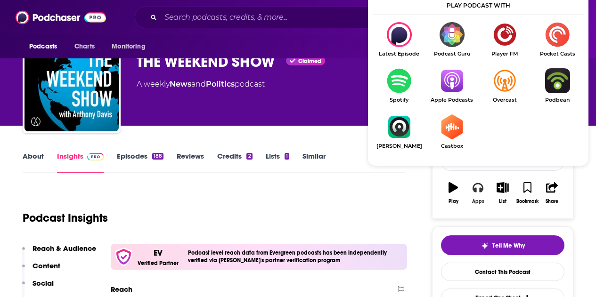
scroll to position [94, 0]
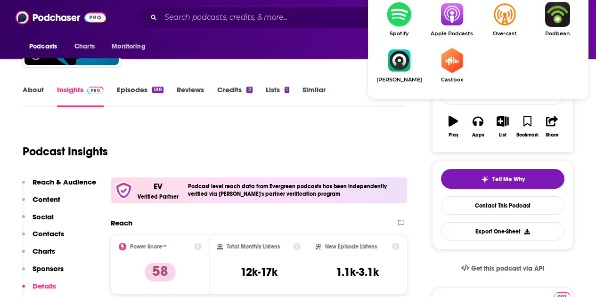
click at [455, 20] on img "Show Listen On dropdown" at bounding box center [452, 14] width 53 height 25
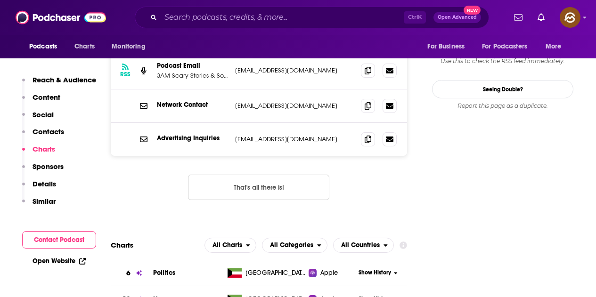
scroll to position [896, 0]
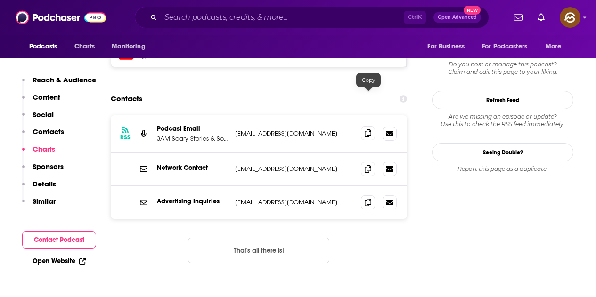
click at [363, 126] on span at bounding box center [368, 133] width 14 height 14
click at [370, 165] on icon at bounding box center [368, 169] width 7 height 8
click at [370, 198] on icon at bounding box center [368, 202] width 7 height 8
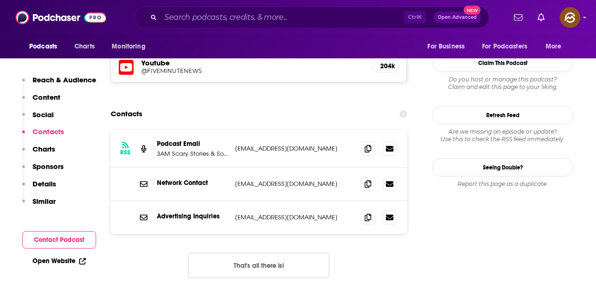
scroll to position [754, 0]
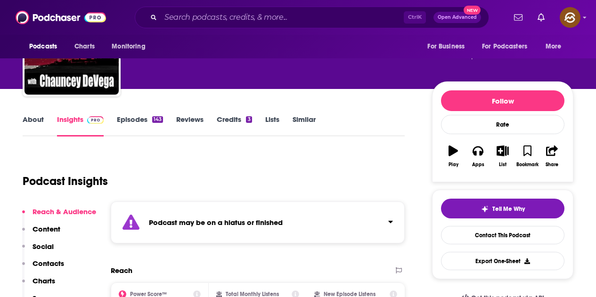
scroll to position [141, 0]
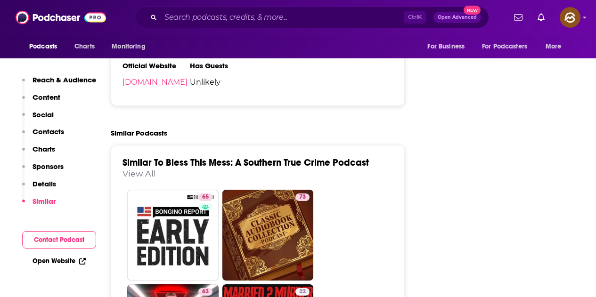
scroll to position [1414, 0]
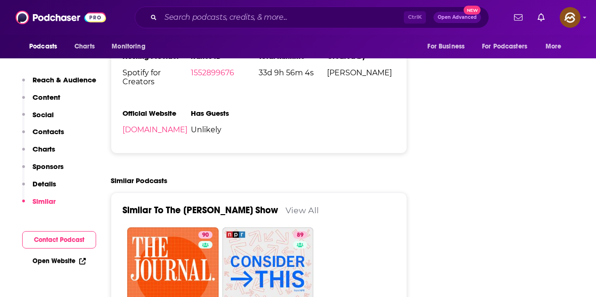
scroll to position [1414, 0]
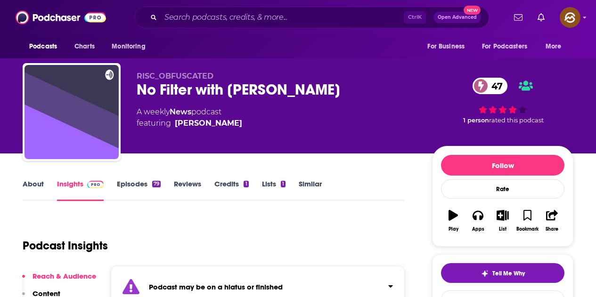
scroll to position [141, 0]
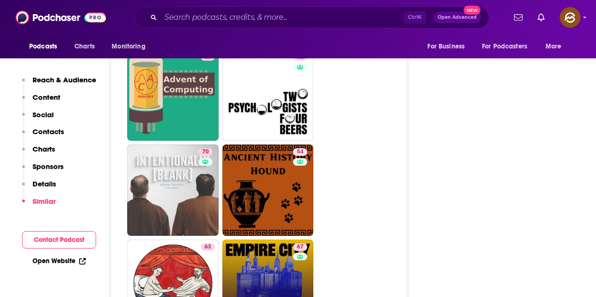
scroll to position [2215, 0]
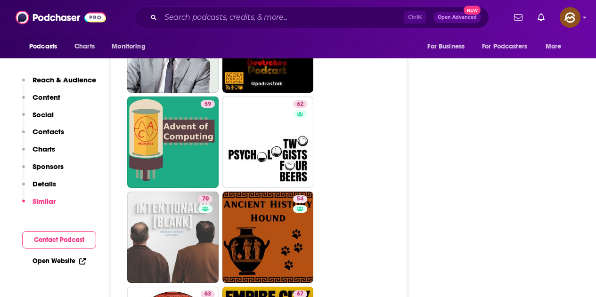
type input "https://www.podchaser.com/podcasts/empire-city-the-untold-origin-5761786"
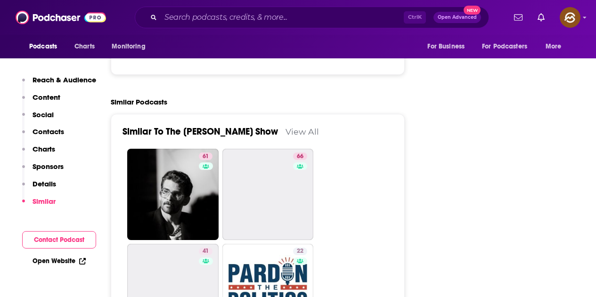
scroll to position [1367, 0]
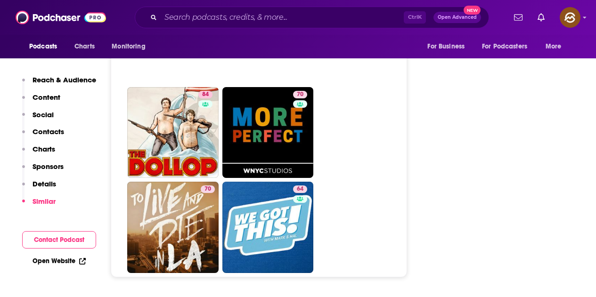
scroll to position [4148, 0]
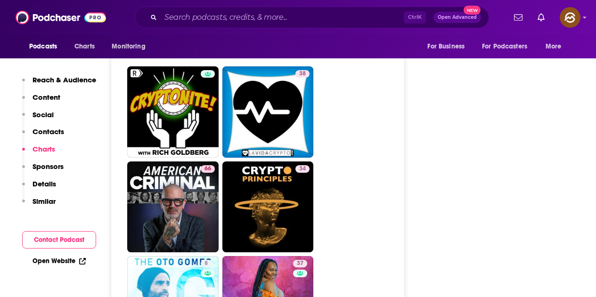
scroll to position [2781, 0]
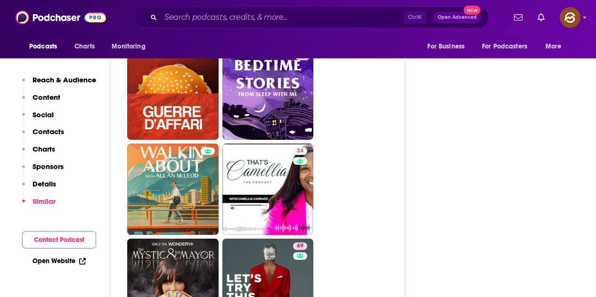
scroll to position [2592, 0]
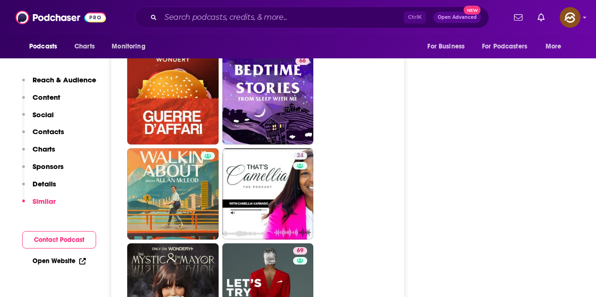
click at [288, 211] on div "Power Score: 69" at bounding box center [300, 215] width 53 height 14
type input "https://www.podchaser.com/podcasts/lets-try-this-again-with-b-sim-5675178"
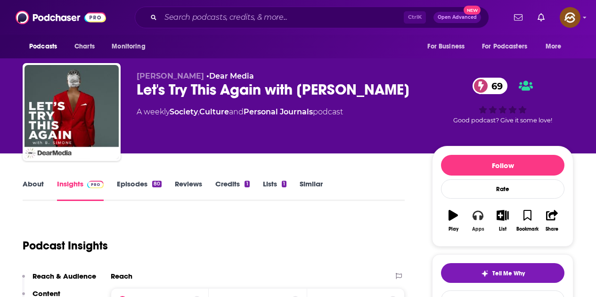
click at [490, 213] on button "Apps" at bounding box center [478, 221] width 25 height 34
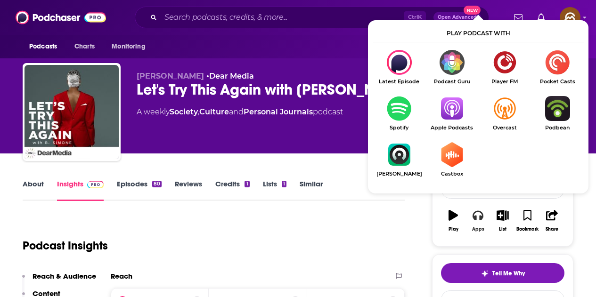
scroll to position [141, 0]
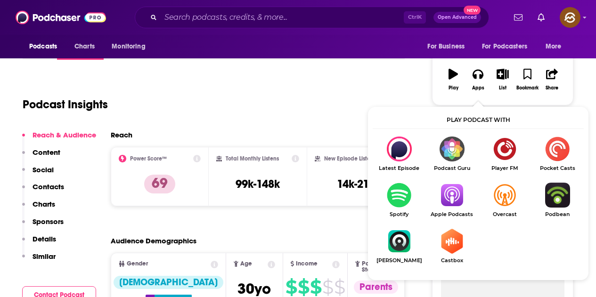
click at [452, 208] on img "Show Listen On dropdown" at bounding box center [452, 195] width 53 height 25
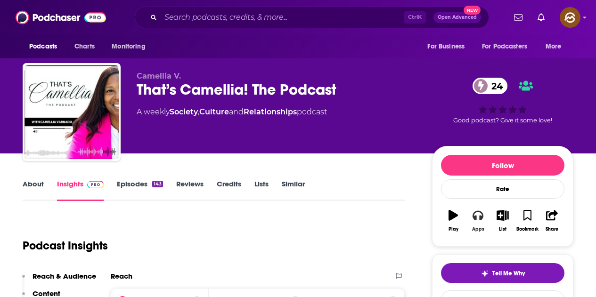
click at [478, 230] on div "Apps" at bounding box center [478, 230] width 12 height 6
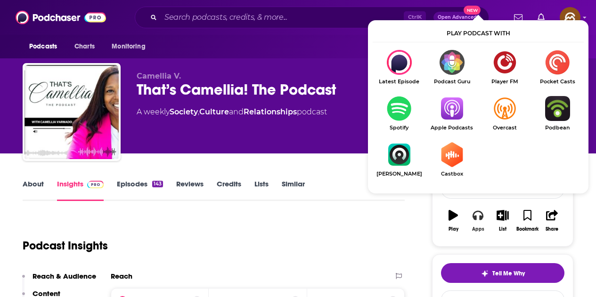
scroll to position [47, 0]
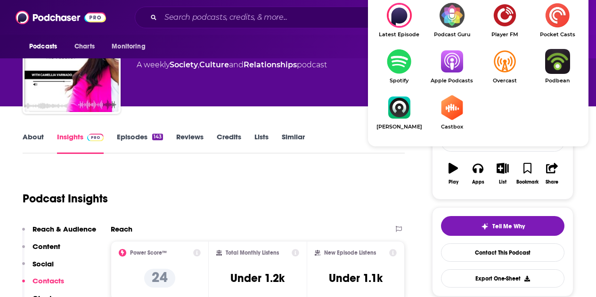
click at [448, 60] on img "Show Listen On dropdown" at bounding box center [452, 61] width 53 height 25
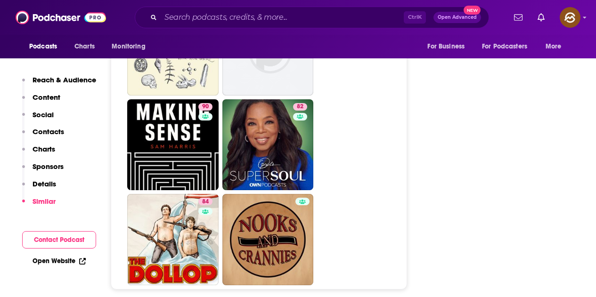
scroll to position [4525, 0]
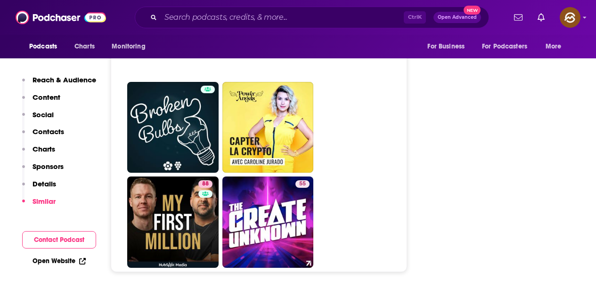
scroll to position [4101, 0]
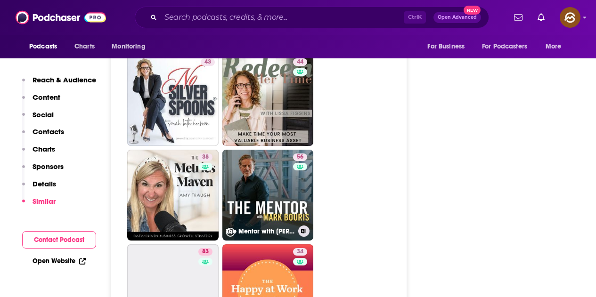
scroll to position [1932, 0]
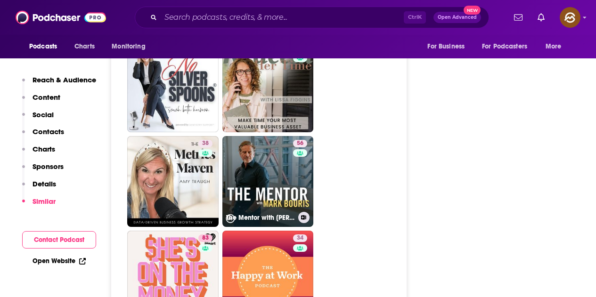
drag, startPoint x: 288, startPoint y: 138, endPoint x: 304, endPoint y: 143, distance: 17.2
click at [303, 143] on div "56" at bounding box center [301, 176] width 16 height 73
type input "https://www.podchaser.com/podcasts/the-mentor-with-mark-bouris-419727"
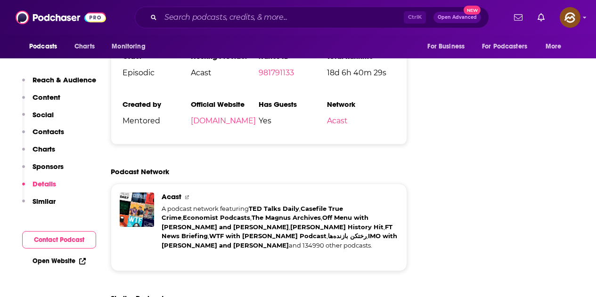
scroll to position [2168, 0]
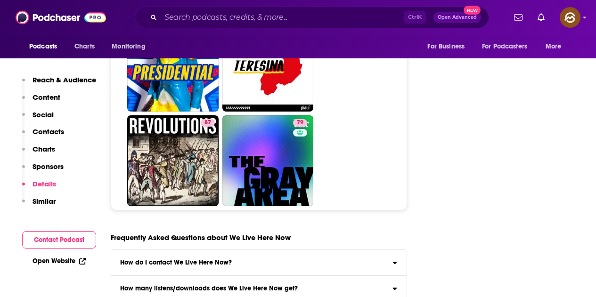
scroll to position [4619, 0]
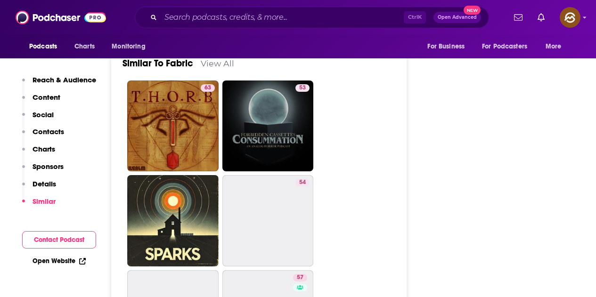
scroll to position [1508, 0]
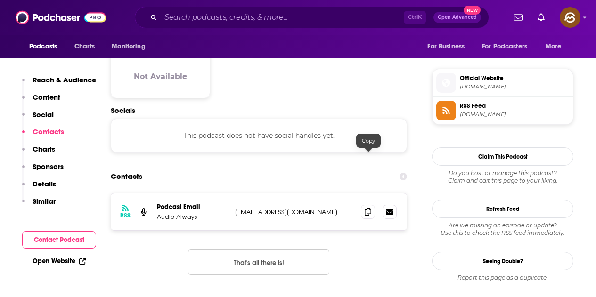
scroll to position [1037, 0]
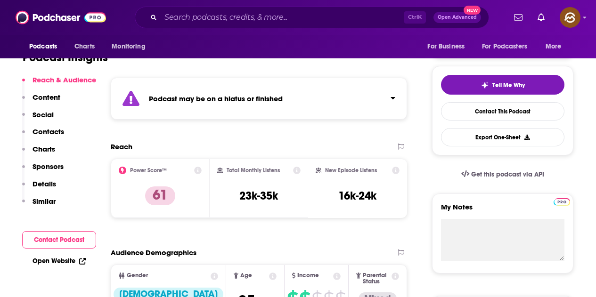
scroll to position [377, 0]
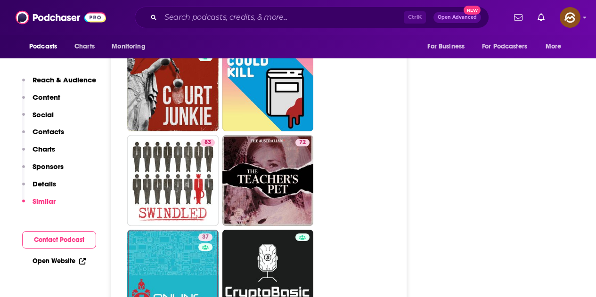
scroll to position [3535, 0]
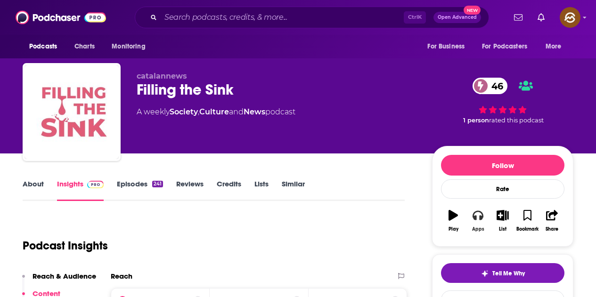
click at [473, 225] on button "Apps" at bounding box center [478, 221] width 25 height 34
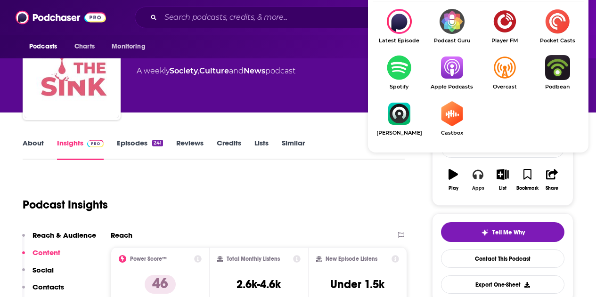
scroll to position [47, 0]
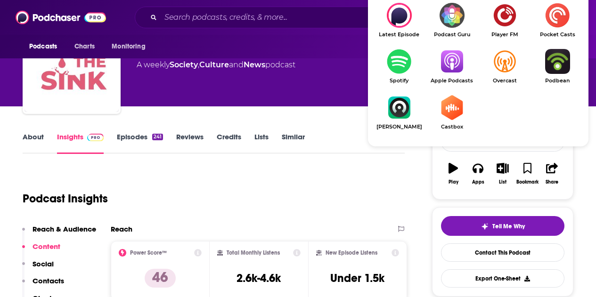
click at [448, 61] on img "Show Listen On dropdown" at bounding box center [452, 61] width 53 height 25
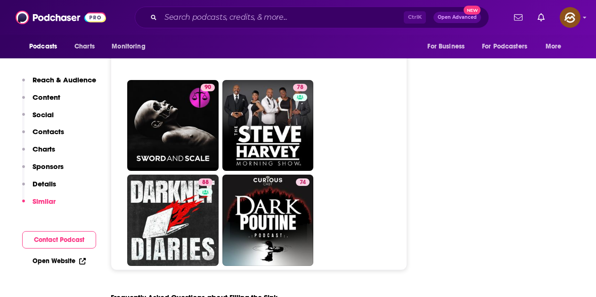
scroll to position [4195, 0]
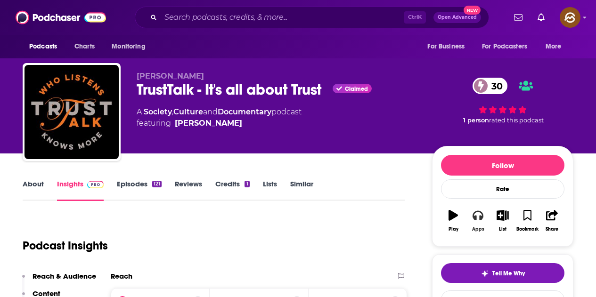
click at [474, 221] on button "Apps" at bounding box center [478, 221] width 25 height 34
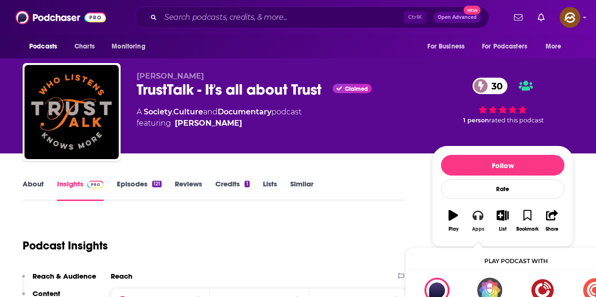
scroll to position [94, 0]
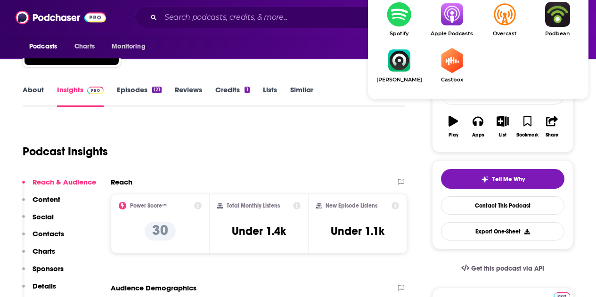
click at [451, 19] on img "Show Listen On dropdown" at bounding box center [452, 14] width 53 height 25
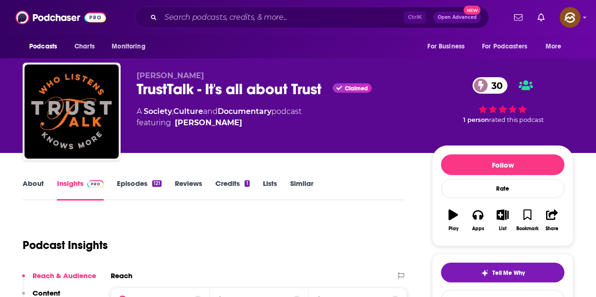
scroll to position [0, 0]
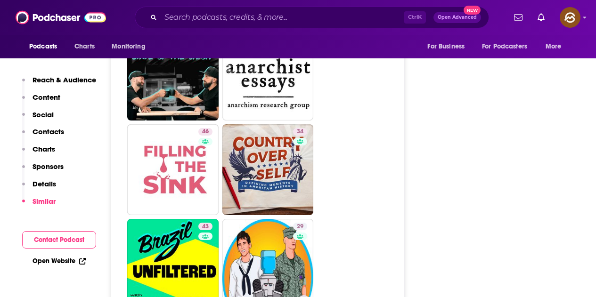
scroll to position [2404, 0]
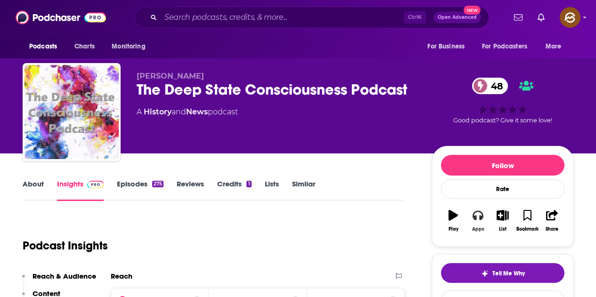
click at [475, 215] on icon "button" at bounding box center [478, 215] width 10 height 10
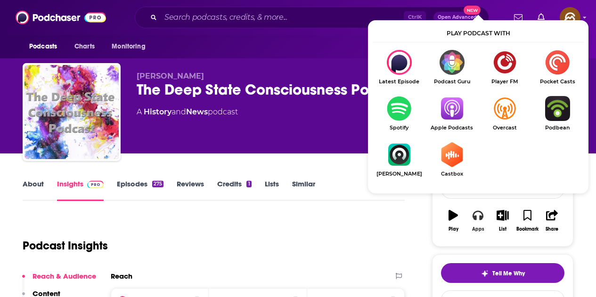
scroll to position [94, 0]
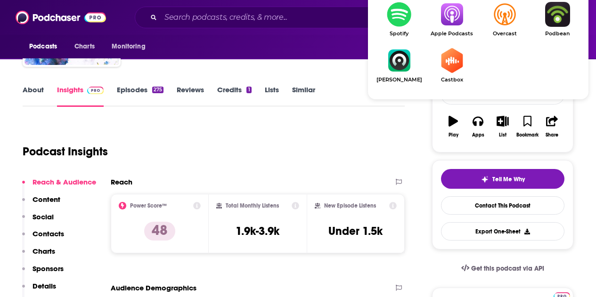
click at [452, 28] on link "Apple Podcasts" at bounding box center [452, 19] width 53 height 35
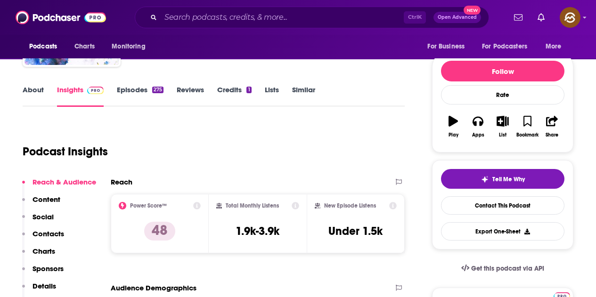
scroll to position [0, 0]
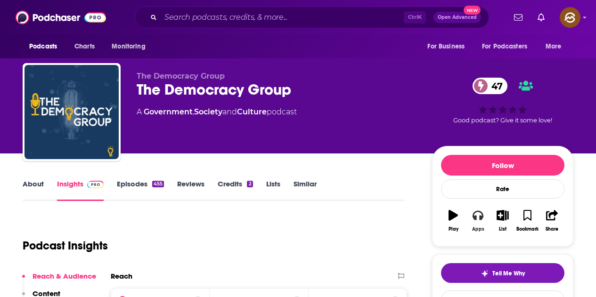
click at [478, 220] on icon "button" at bounding box center [478, 215] width 10 height 10
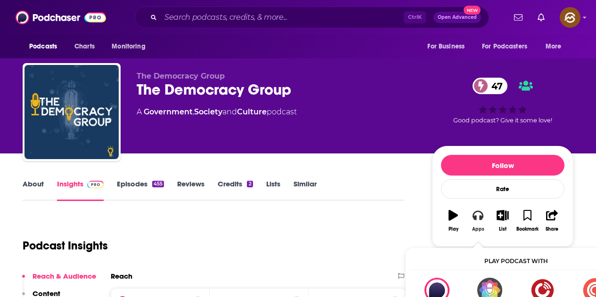
scroll to position [47, 0]
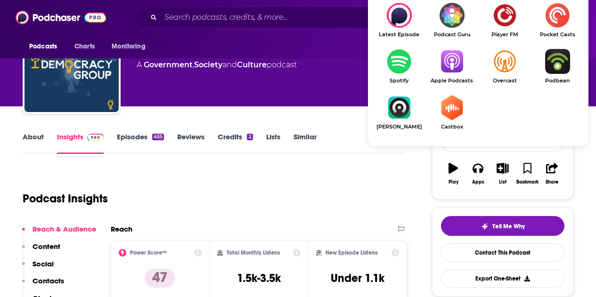
click at [458, 70] on img "Show Listen On dropdown" at bounding box center [452, 61] width 53 height 25
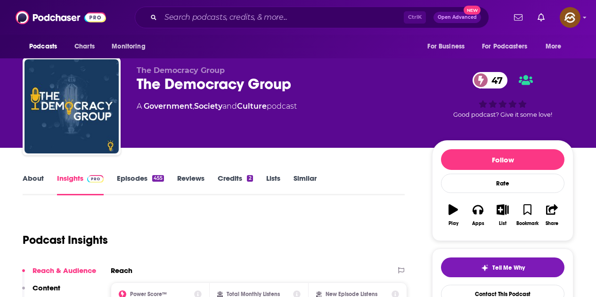
scroll to position [0, 0]
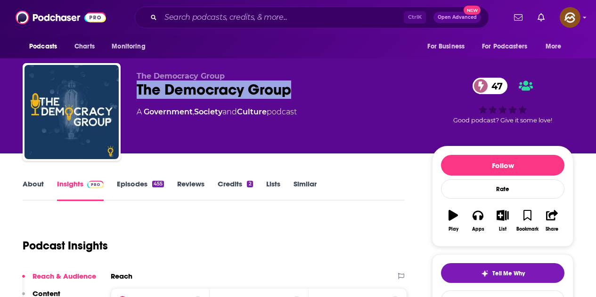
drag, startPoint x: 135, startPoint y: 85, endPoint x: 289, endPoint y: 94, distance: 153.9
click at [289, 94] on div "The Democracy Group The Democracy Group 47 A Government , Society and Culture p…" at bounding box center [298, 114] width 551 height 102
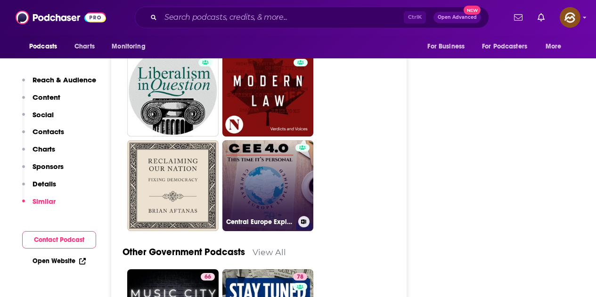
scroll to position [2545, 0]
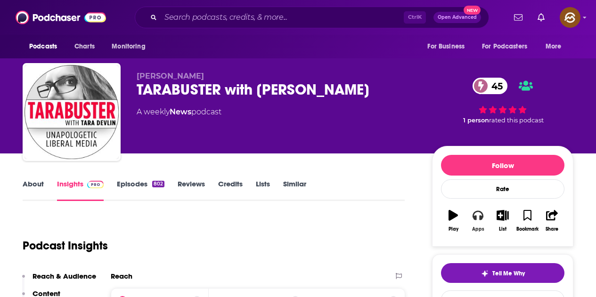
click at [481, 231] on div "Apps" at bounding box center [478, 230] width 12 height 6
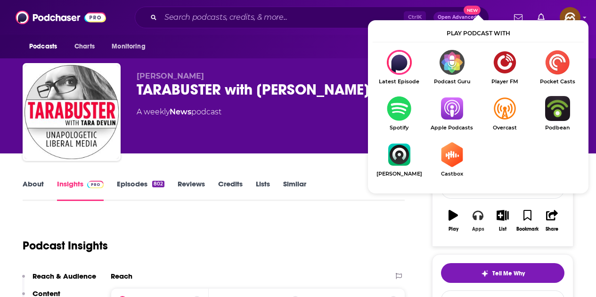
scroll to position [47, 0]
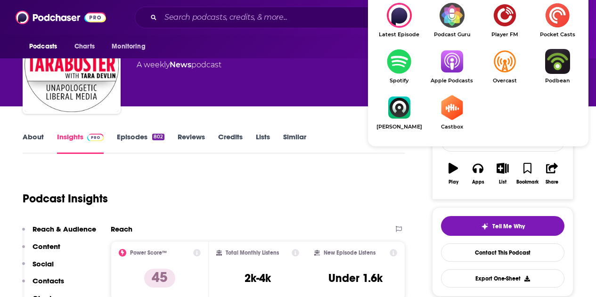
click at [454, 74] on img "Show Listen On dropdown" at bounding box center [452, 61] width 53 height 25
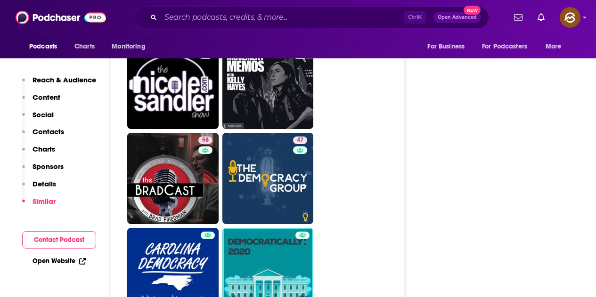
scroll to position [2121, 0]
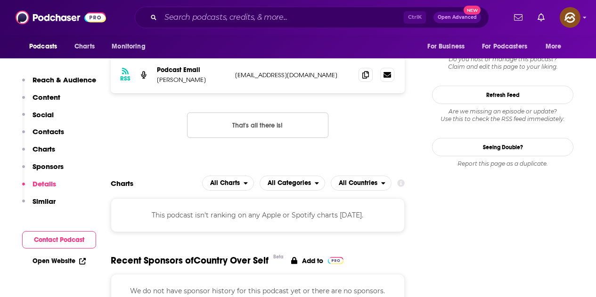
scroll to position [1131, 0]
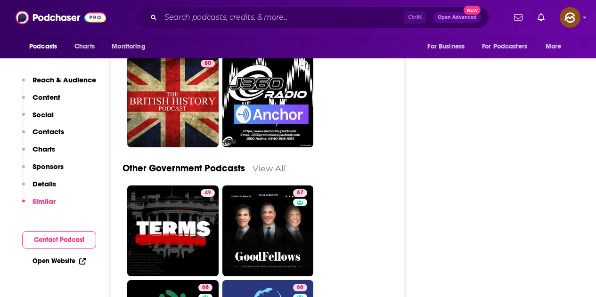
scroll to position [3582, 0]
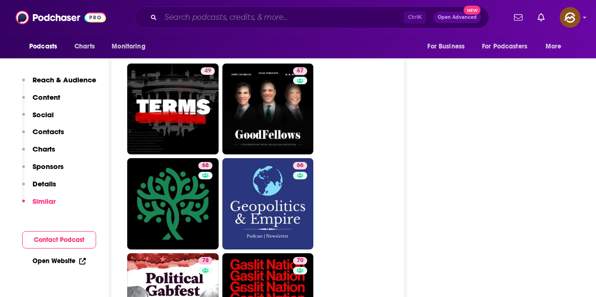
click at [323, 18] on input "Search podcasts, credits, & more..." at bounding box center [282, 17] width 243 height 15
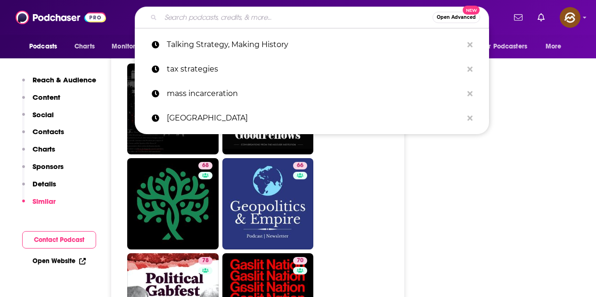
paste input "An Honorable Profession"
type input "An Honorable Profession"
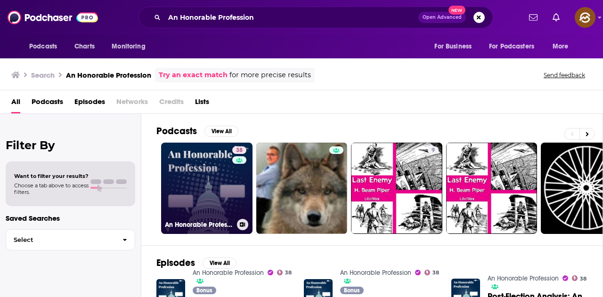
click at [217, 180] on link "38 An Honorable Profession" at bounding box center [206, 188] width 91 height 91
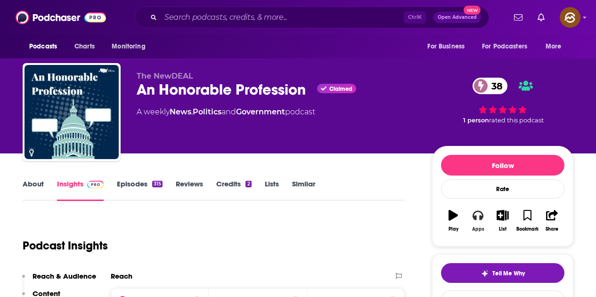
click at [477, 220] on icon "button" at bounding box center [478, 215] width 10 height 10
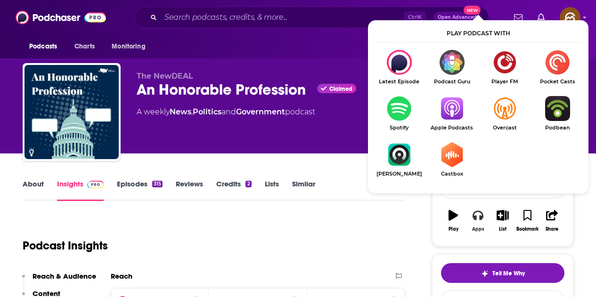
scroll to position [47, 0]
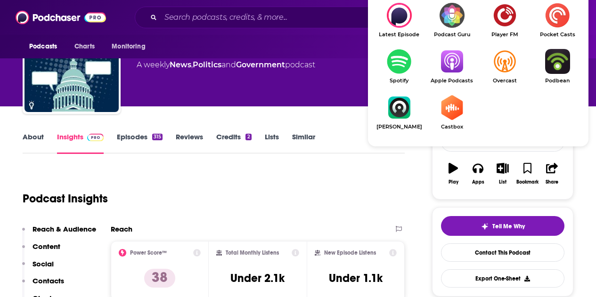
click at [461, 68] on img "Show Listen On dropdown" at bounding box center [452, 61] width 53 height 25
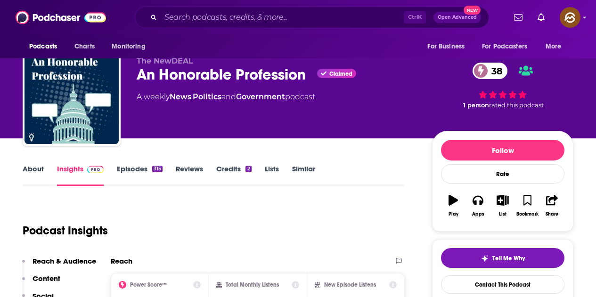
scroll to position [0, 0]
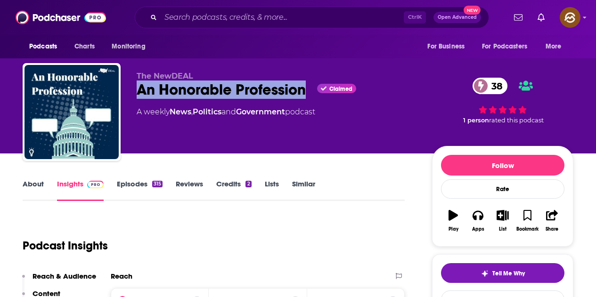
drag, startPoint x: 139, startPoint y: 91, endPoint x: 304, endPoint y: 95, distance: 165.5
click at [304, 95] on div "An Honorable Profession Claimed 38" at bounding box center [277, 90] width 280 height 18
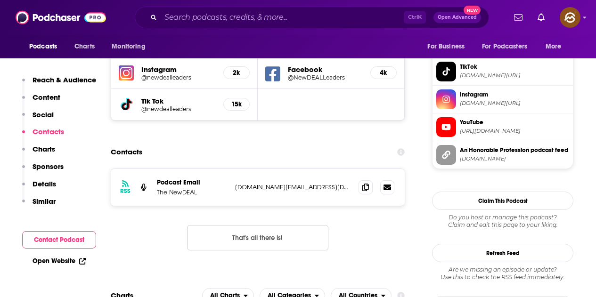
scroll to position [896, 0]
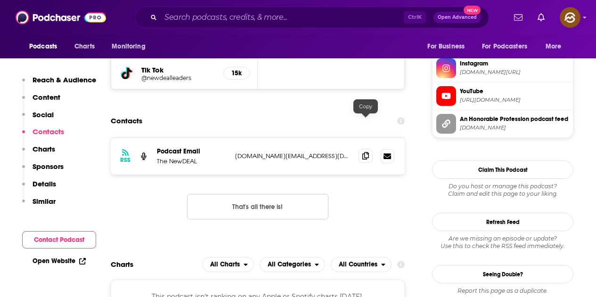
click at [363, 152] on icon at bounding box center [365, 156] width 7 height 8
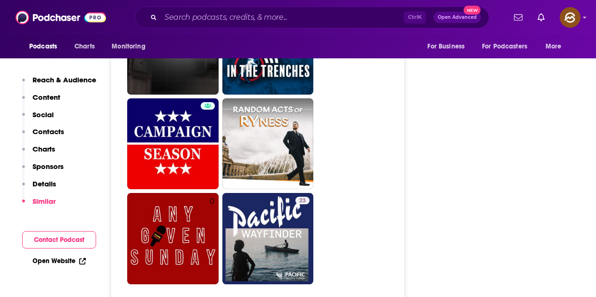
scroll to position [2639, 0]
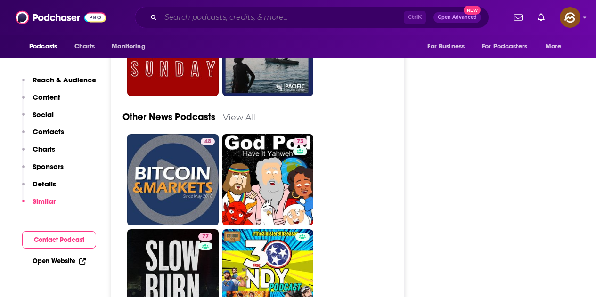
click at [324, 14] on input "Search podcasts, credits, & more..." at bounding box center [282, 17] width 243 height 15
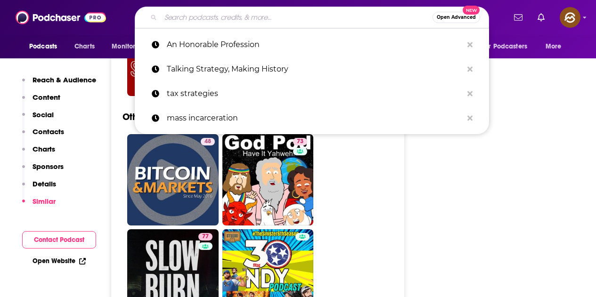
paste input "Village SquareCast"
type input "Village SquareCast"
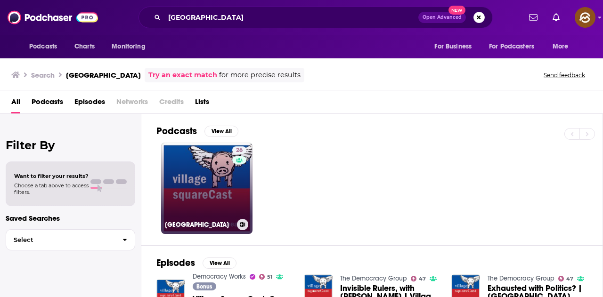
click at [209, 172] on link "26 Village SquareCast" at bounding box center [206, 188] width 91 height 91
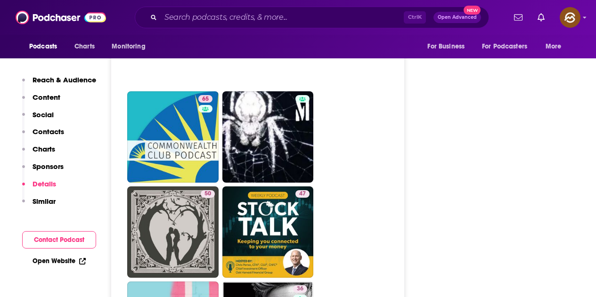
scroll to position [1885, 0]
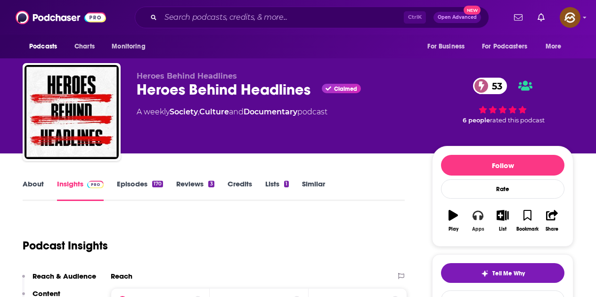
click at [481, 222] on button "Apps" at bounding box center [478, 221] width 25 height 34
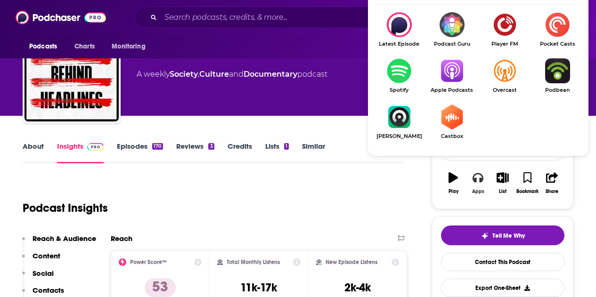
scroll to position [47, 0]
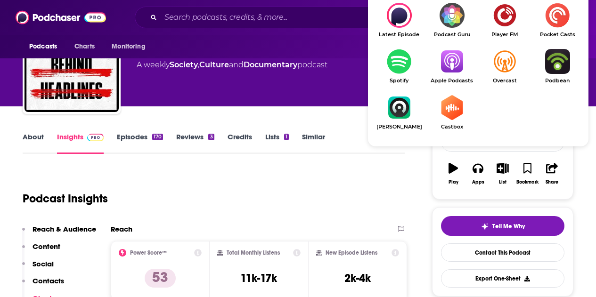
click at [456, 62] on img "Show Listen On dropdown" at bounding box center [452, 61] width 53 height 25
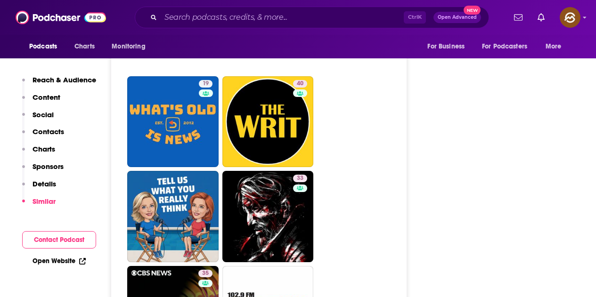
scroll to position [2545, 0]
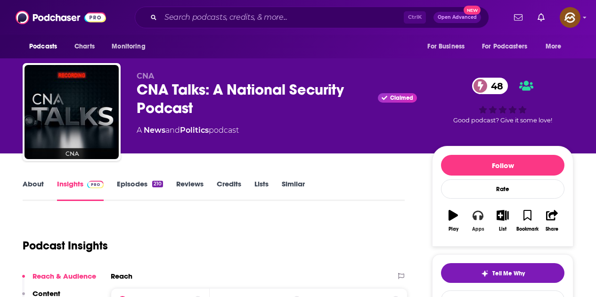
click at [478, 224] on button "Apps" at bounding box center [478, 221] width 25 height 34
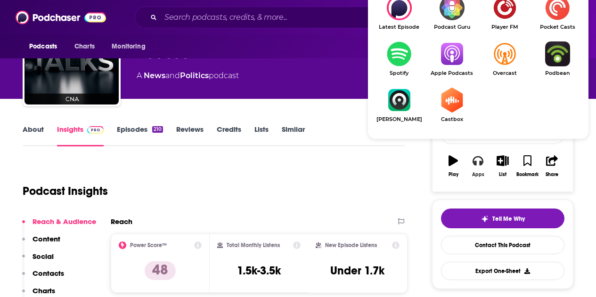
scroll to position [94, 0]
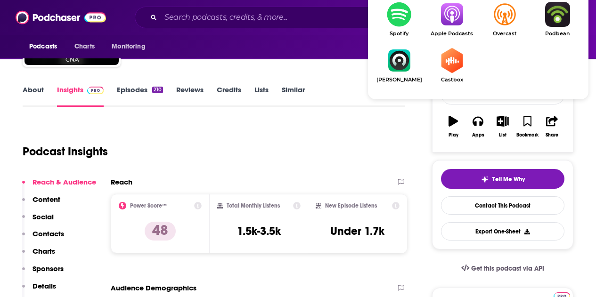
click at [450, 22] on img "Show Listen On dropdown" at bounding box center [452, 14] width 53 height 25
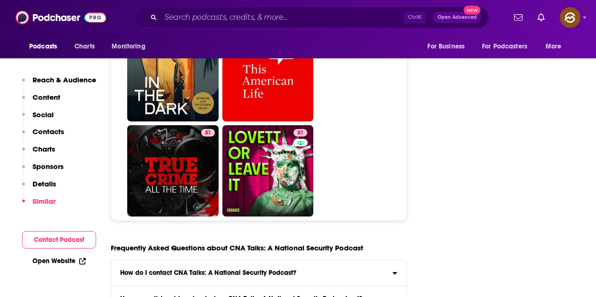
scroll to position [4242, 0]
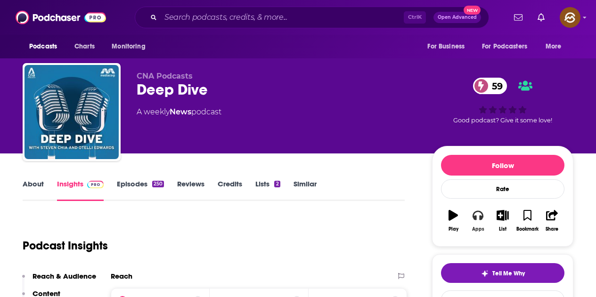
click at [478, 218] on icon "button" at bounding box center [478, 215] width 10 height 10
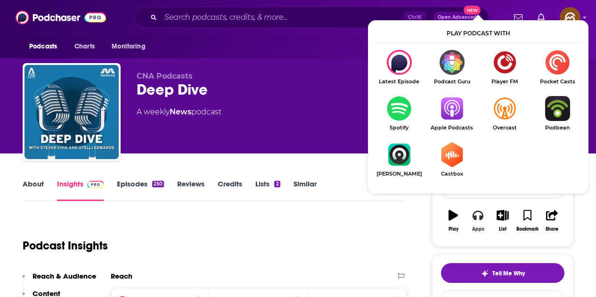
scroll to position [47, 0]
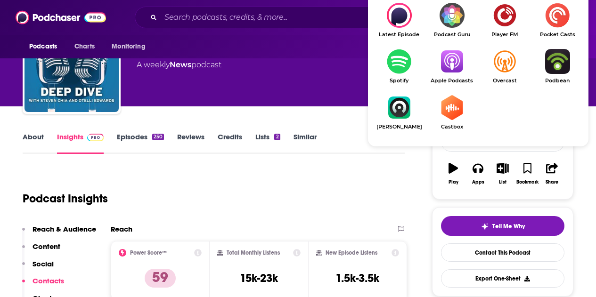
click at [456, 54] on img "Show Listen On dropdown" at bounding box center [452, 61] width 53 height 25
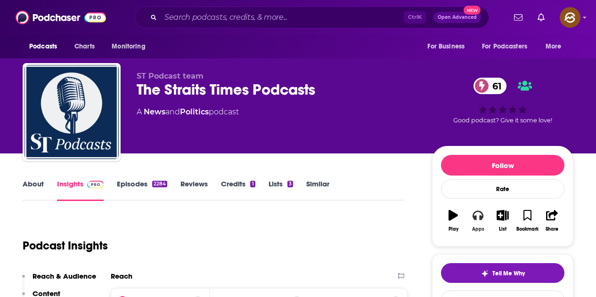
click at [474, 223] on button "Apps" at bounding box center [478, 221] width 25 height 34
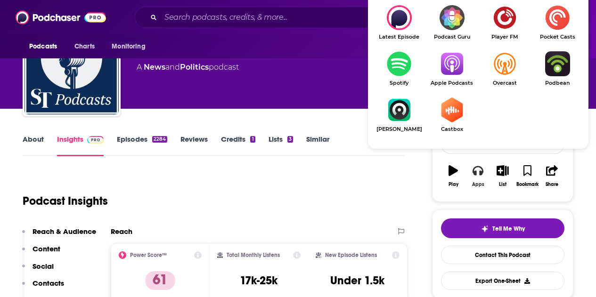
scroll to position [47, 0]
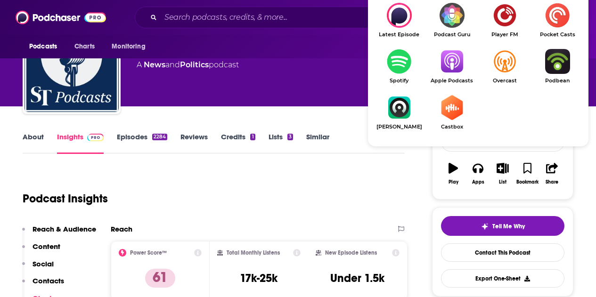
click at [449, 69] on img "Show Listen On dropdown" at bounding box center [452, 61] width 53 height 25
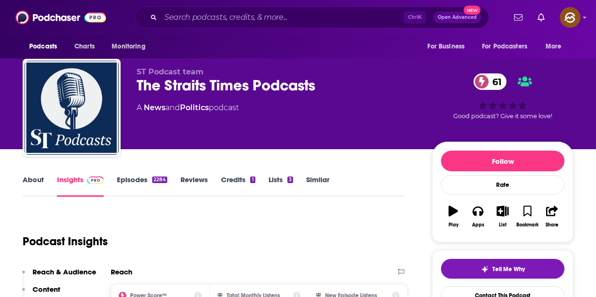
scroll to position [0, 0]
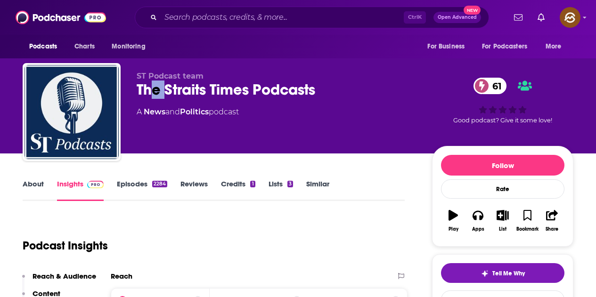
click at [164, 91] on div "The Straits Times Podcasts 61" at bounding box center [277, 90] width 280 height 18
click at [141, 88] on div "The Straits Times Podcasts 61" at bounding box center [277, 90] width 280 height 18
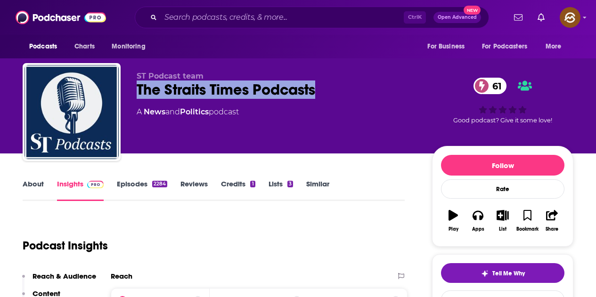
drag, startPoint x: 137, startPoint y: 88, endPoint x: 318, endPoint y: 96, distance: 180.7
click at [318, 96] on div "The Straits Times Podcasts 61" at bounding box center [277, 90] width 280 height 18
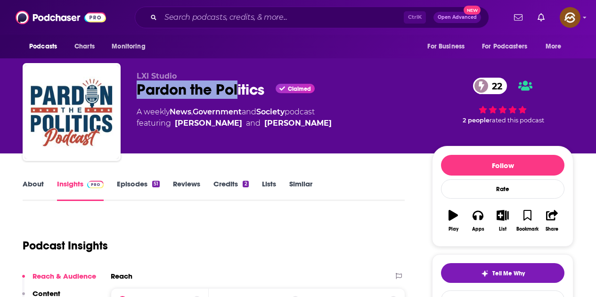
drag, startPoint x: 138, startPoint y: 89, endPoint x: 247, endPoint y: 90, distance: 108.9
click at [239, 90] on div "Pardon the Politics Claimed 22" at bounding box center [277, 90] width 280 height 18
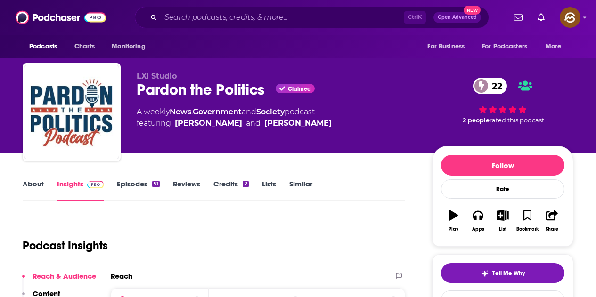
click at [263, 98] on div "Pardon the Politics Claimed 22" at bounding box center [277, 90] width 280 height 18
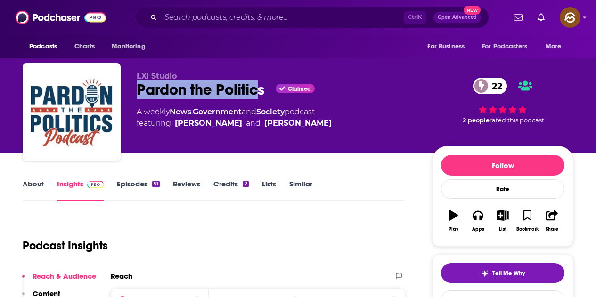
drag, startPoint x: 138, startPoint y: 90, endPoint x: 262, endPoint y: 91, distance: 123.5
click at [262, 91] on div "Pardon the Politics Claimed 22" at bounding box center [277, 90] width 280 height 18
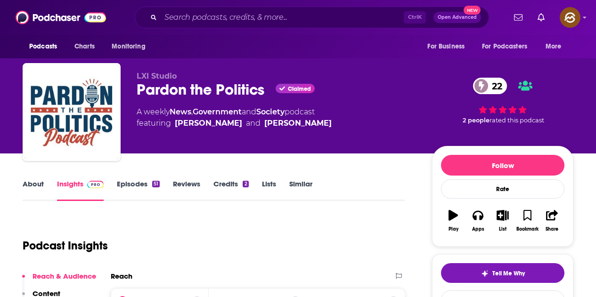
click at [264, 96] on div "Pardon the Politics Claimed 22" at bounding box center [277, 90] width 280 height 18
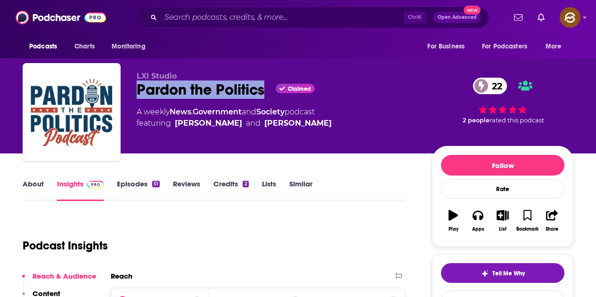
drag, startPoint x: 139, startPoint y: 87, endPoint x: 263, endPoint y: 94, distance: 124.2
click at [263, 94] on div "Pardon the Politics Claimed 22" at bounding box center [277, 90] width 280 height 18
click at [482, 226] on button "Apps" at bounding box center [478, 221] width 25 height 34
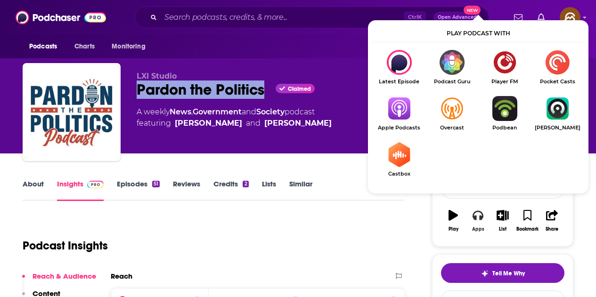
scroll to position [94, 0]
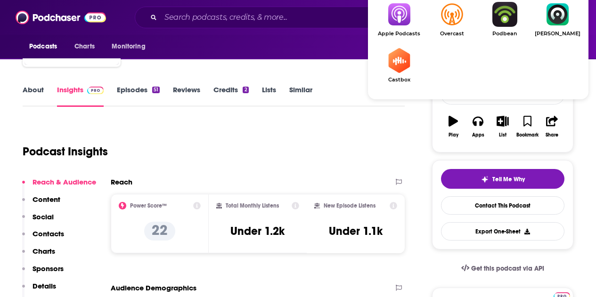
click at [402, 23] on img "Show Listen On dropdown" at bounding box center [399, 14] width 53 height 25
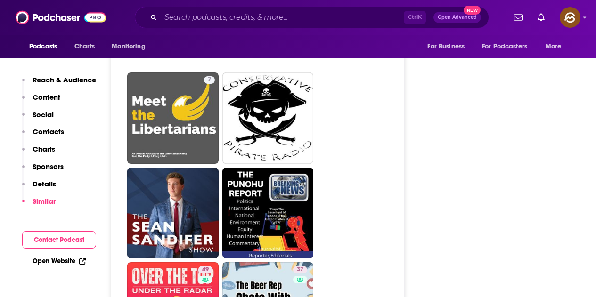
scroll to position [1885, 0]
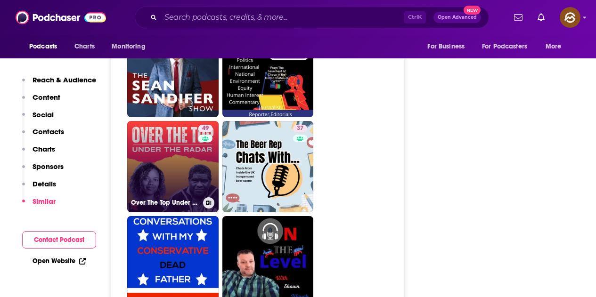
drag, startPoint x: 132, startPoint y: 157, endPoint x: 165, endPoint y: 144, distance: 35.4
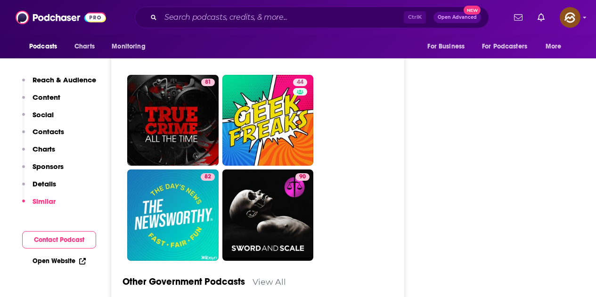
scroll to position [3205, 0]
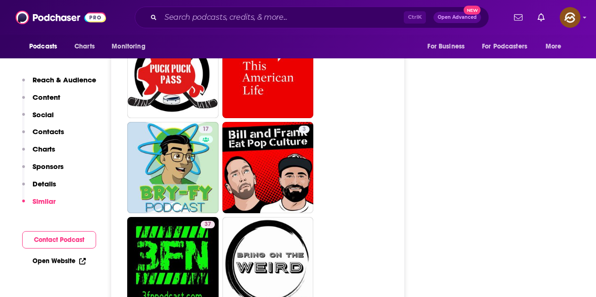
scroll to position [4289, 0]
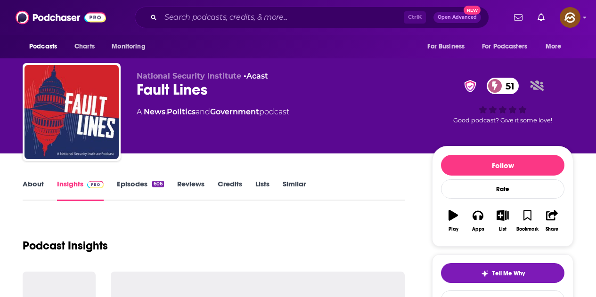
click at [326, 37] on div "Podcasts Charts Monitoring For Business For Podcasters More" at bounding box center [298, 47] width 596 height 24
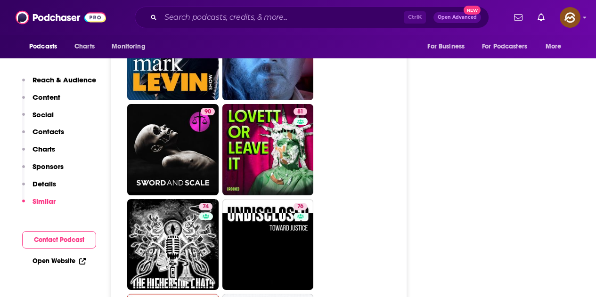
scroll to position [4383, 0]
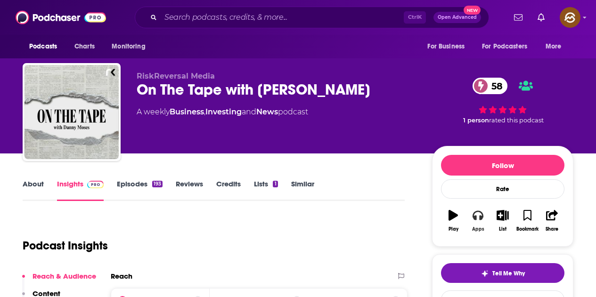
click at [473, 224] on button "Apps" at bounding box center [478, 221] width 25 height 34
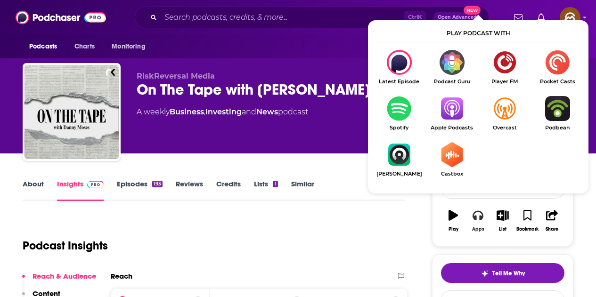
scroll to position [47, 0]
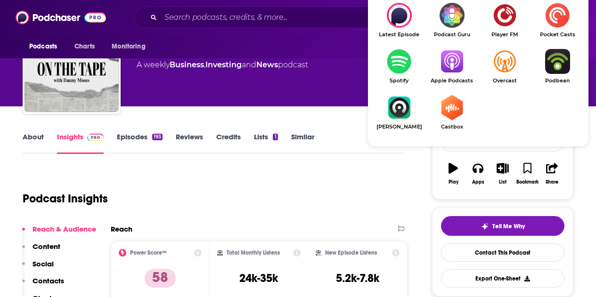
click at [445, 78] on span "Apple Podcasts" at bounding box center [452, 81] width 53 height 6
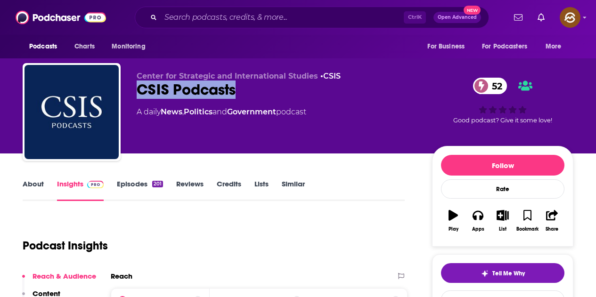
drag, startPoint x: 136, startPoint y: 90, endPoint x: 234, endPoint y: 93, distance: 98.1
click at [234, 93] on div "Center for Strategic and International Studies • CSIS CSIS Podcasts 52 A daily …" at bounding box center [298, 114] width 551 height 102
click at [473, 219] on icon "button" at bounding box center [478, 215] width 10 height 10
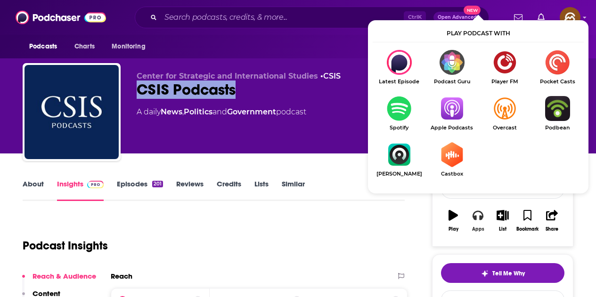
scroll to position [47, 0]
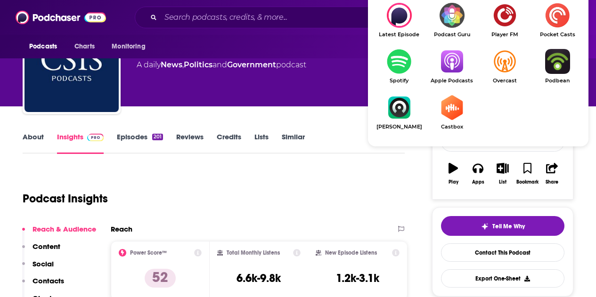
click at [464, 72] on img "Show Listen On dropdown" at bounding box center [452, 61] width 53 height 25
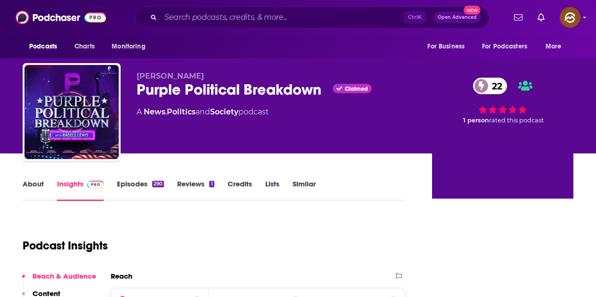
drag, startPoint x: 139, startPoint y: 85, endPoint x: 203, endPoint y: 92, distance: 64.1
click at [203, 92] on div "Purple Political Breakdown Claimed 22" at bounding box center [277, 90] width 280 height 18
click at [250, 73] on p "[PERSON_NAME]" at bounding box center [277, 76] width 280 height 9
drag, startPoint x: 138, startPoint y: 87, endPoint x: 320, endPoint y: 90, distance: 181.5
click at [320, 90] on div "Purple Political Breakdown Claimed 22" at bounding box center [277, 90] width 280 height 18
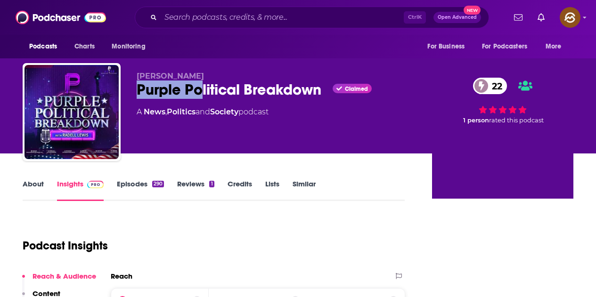
click at [274, 45] on div "Podcasts Charts Monitoring For Business For Podcasters More" at bounding box center [298, 47] width 596 height 24
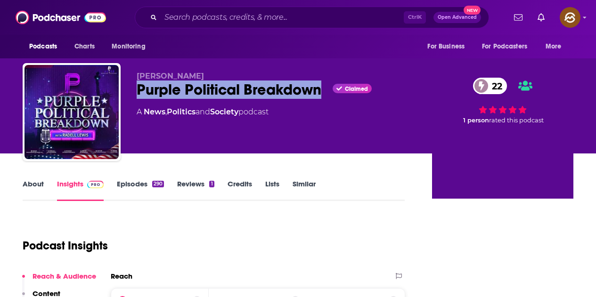
drag, startPoint x: 137, startPoint y: 85, endPoint x: 323, endPoint y: 96, distance: 186.5
click at [323, 96] on div "Purple Political Breakdown Claimed 22" at bounding box center [277, 90] width 280 height 18
click at [340, 35] on div "Podcasts Charts Monitoring For Business For Podcasters More" at bounding box center [298, 47] width 596 height 24
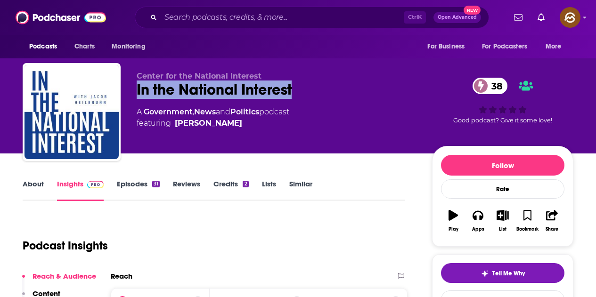
drag, startPoint x: 136, startPoint y: 90, endPoint x: 293, endPoint y: 90, distance: 156.5
click at [293, 90] on div "Center for the National Interest In the National Interest 38 A Government , New…" at bounding box center [298, 114] width 551 height 102
click at [477, 222] on button "Apps" at bounding box center [478, 221] width 25 height 34
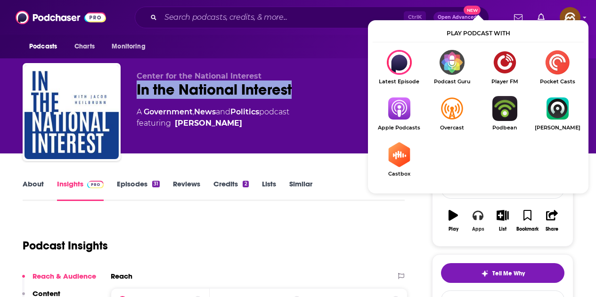
scroll to position [94, 0]
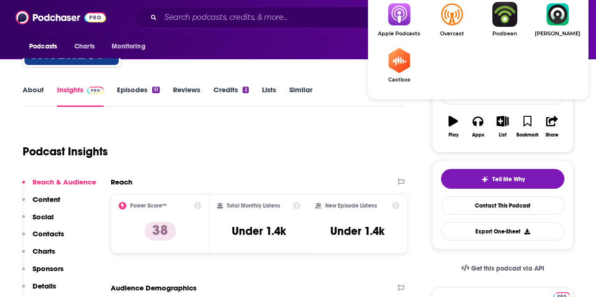
click at [395, 19] on img "Show Listen On dropdown" at bounding box center [399, 14] width 53 height 25
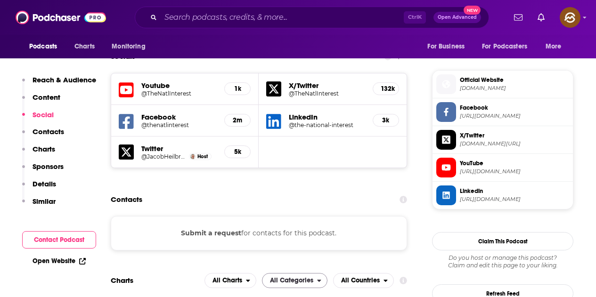
scroll to position [754, 0]
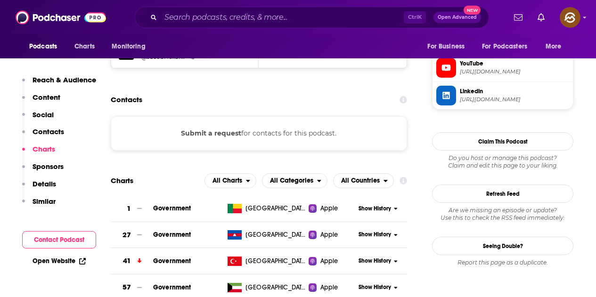
click at [219, 132] on button "Submit a request" at bounding box center [211, 133] width 60 height 10
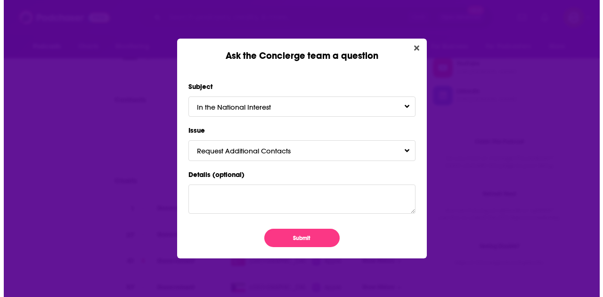
scroll to position [0, 0]
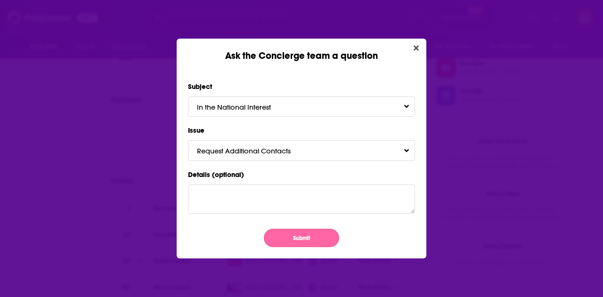
click at [321, 241] on button "Submit" at bounding box center [301, 238] width 75 height 18
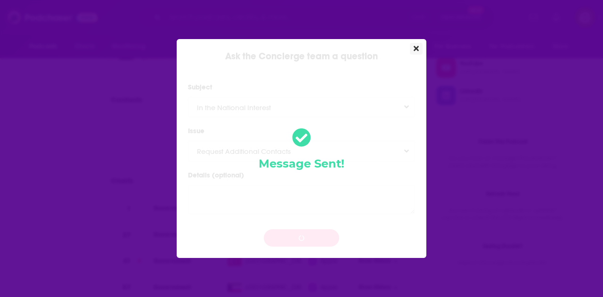
click at [416, 49] on icon "Close" at bounding box center [416, 48] width 5 height 5
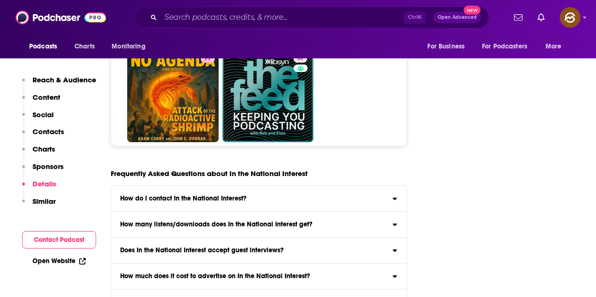
scroll to position [4336, 0]
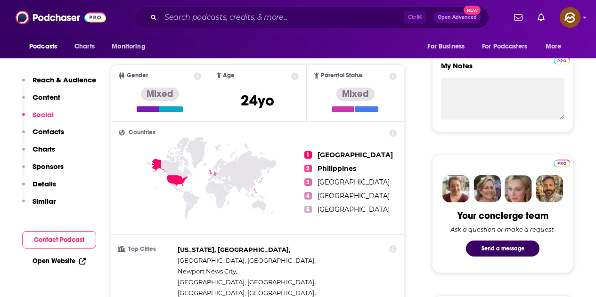
scroll to position [141, 0]
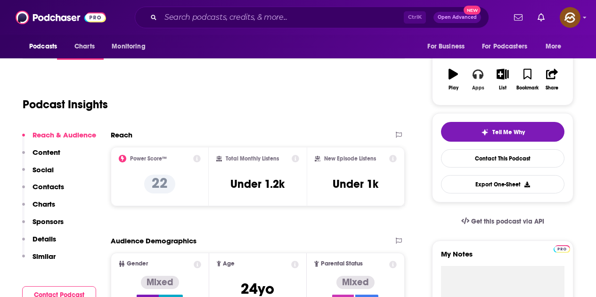
click at [478, 85] on div "Apps" at bounding box center [478, 88] width 12 height 6
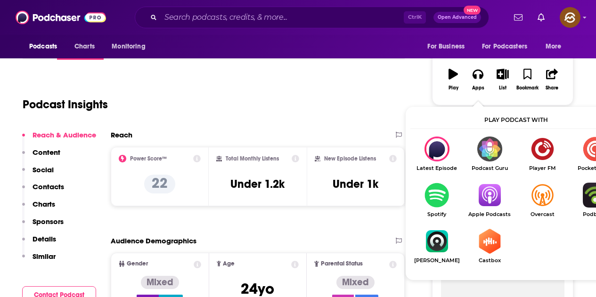
click at [492, 194] on img "Show Listen On dropdown" at bounding box center [489, 195] width 53 height 25
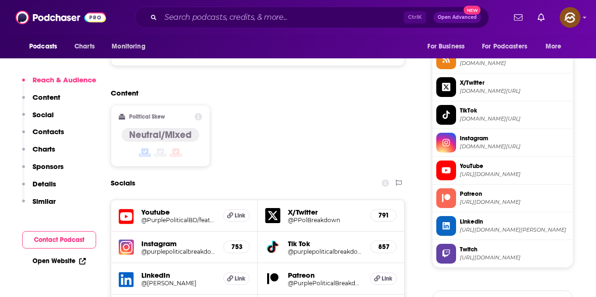
scroll to position [896, 0]
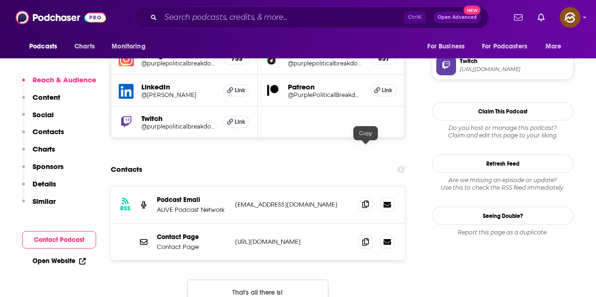
click at [368, 201] on icon at bounding box center [365, 205] width 7 height 8
click at [363, 238] on icon at bounding box center [365, 242] width 7 height 8
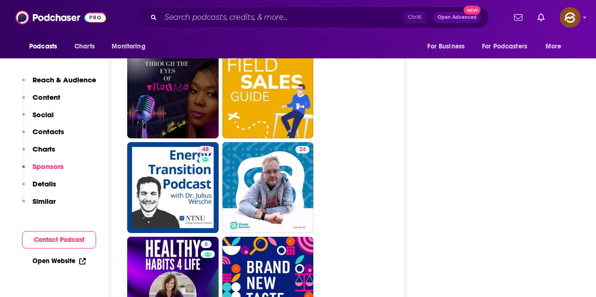
scroll to position [1885, 0]
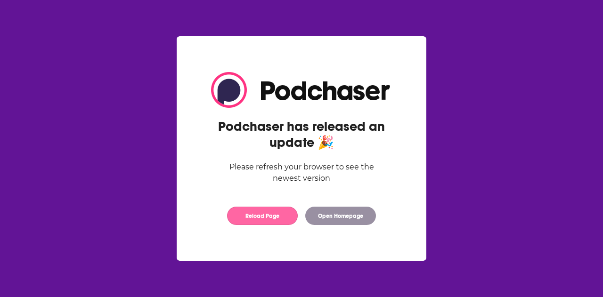
click at [274, 211] on button "Reload Page" at bounding box center [262, 216] width 71 height 18
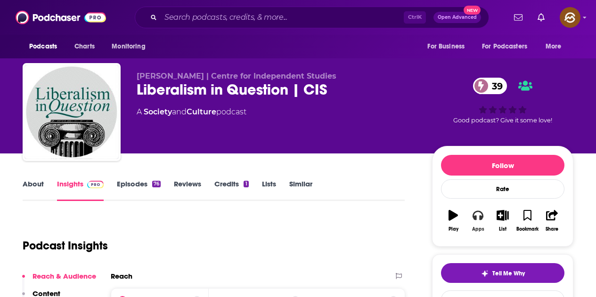
click at [478, 219] on icon "button" at bounding box center [478, 215] width 10 height 10
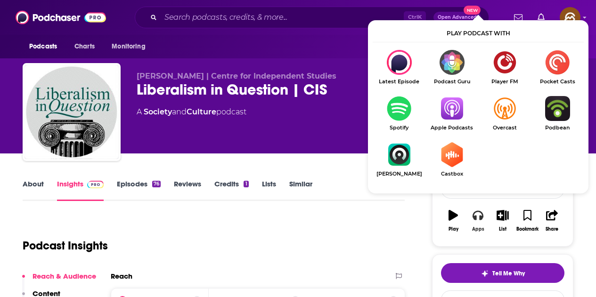
scroll to position [94, 0]
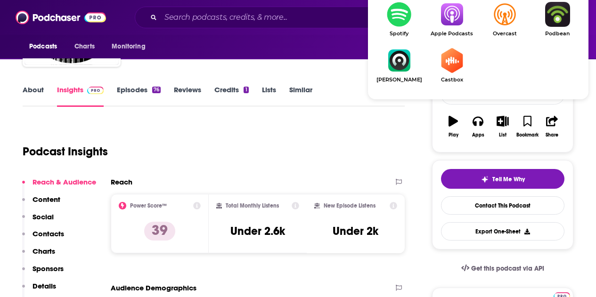
click at [455, 19] on img "Show Listen On dropdown" at bounding box center [452, 14] width 53 height 25
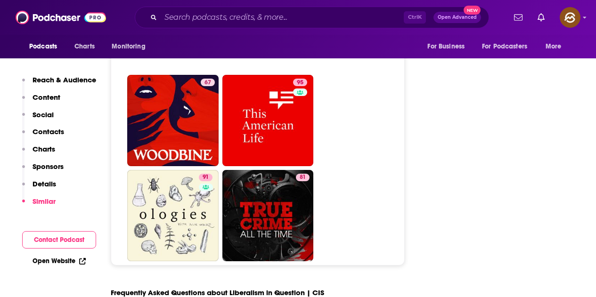
scroll to position [4101, 0]
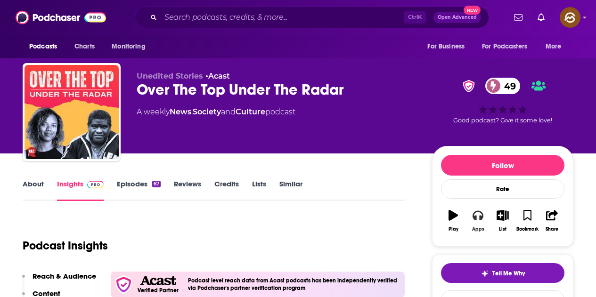
click at [482, 217] on icon "button" at bounding box center [478, 215] width 10 height 9
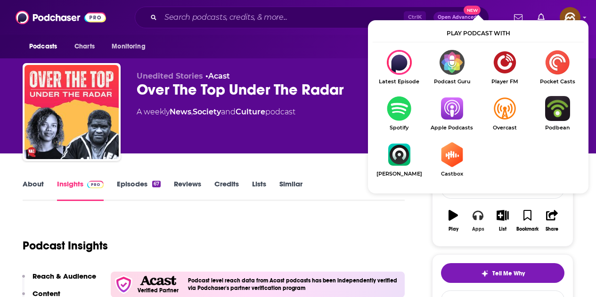
scroll to position [47, 0]
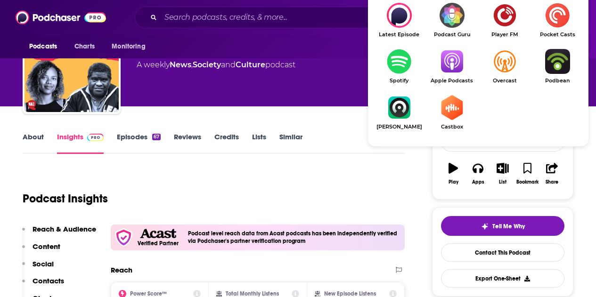
click at [448, 63] on img "Show Listen On dropdown" at bounding box center [452, 61] width 53 height 25
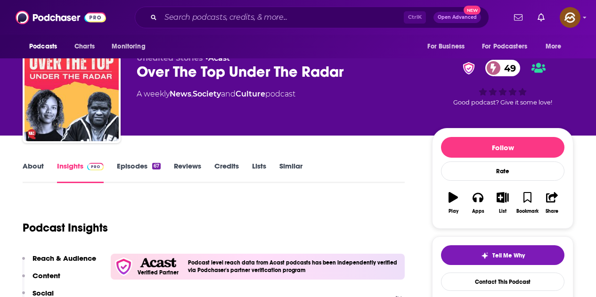
scroll to position [0, 0]
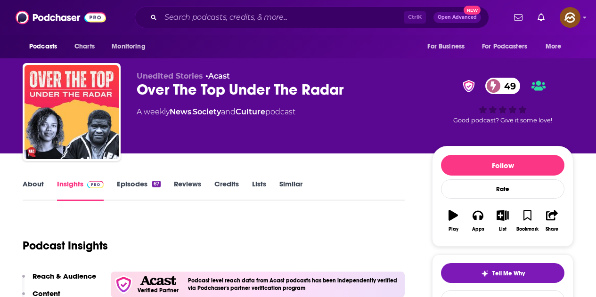
click at [141, 87] on div "Over The Top Under The Radar 49" at bounding box center [277, 90] width 280 height 18
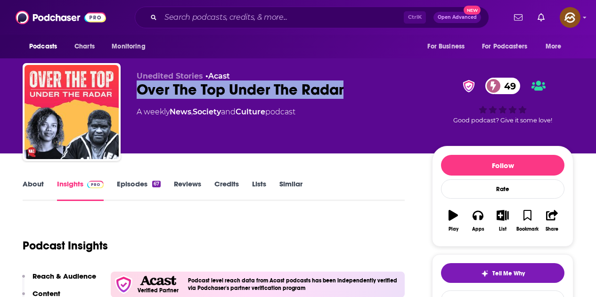
drag, startPoint x: 141, startPoint y: 86, endPoint x: 344, endPoint y: 88, distance: 203.2
click at [344, 88] on div "Over The Top Under The Radar 49" at bounding box center [277, 90] width 280 height 18
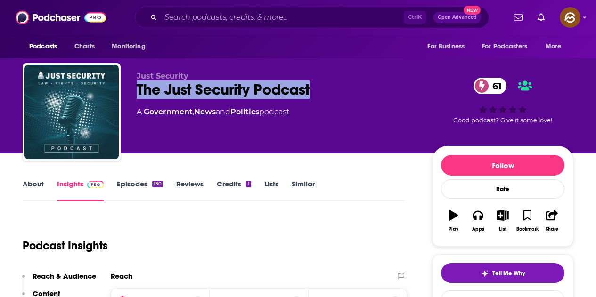
drag, startPoint x: 137, startPoint y: 85, endPoint x: 311, endPoint y: 86, distance: 173.9
click at [311, 86] on div "The Just Security Podcast 61" at bounding box center [277, 90] width 280 height 18
click at [478, 225] on button "Apps" at bounding box center [478, 221] width 25 height 34
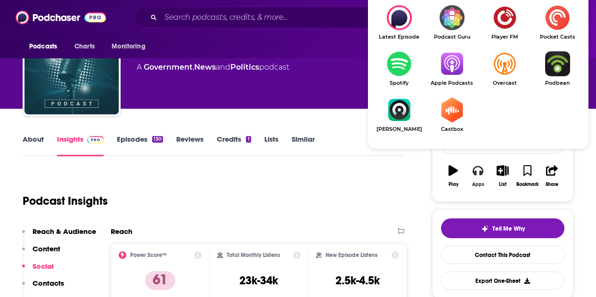
scroll to position [47, 0]
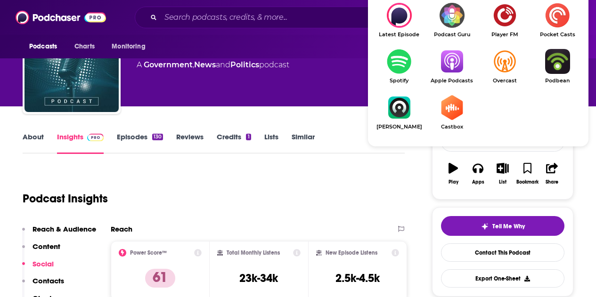
click at [440, 80] on span "Apple Podcasts" at bounding box center [452, 81] width 53 height 6
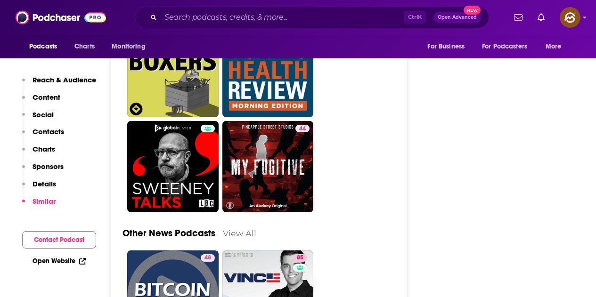
scroll to position [3488, 0]
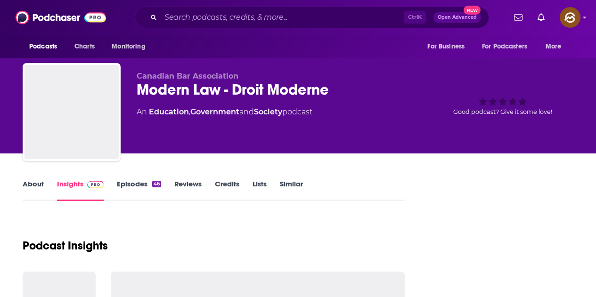
click at [447, 100] on div "Good podcast? Give it some love!" at bounding box center [502, 101] width 141 height 58
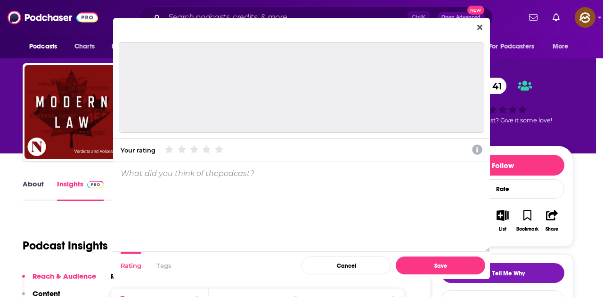
click at [480, 28] on icon "Close" at bounding box center [479, 27] width 5 height 5
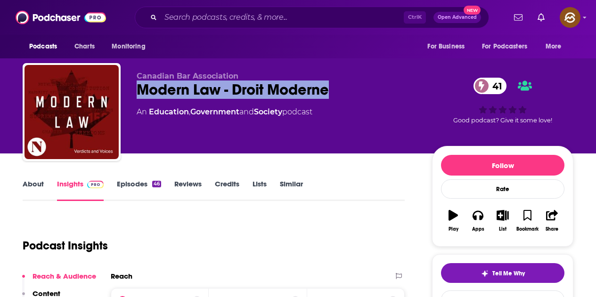
drag, startPoint x: 260, startPoint y: 89, endPoint x: 330, endPoint y: 91, distance: 70.3
click at [330, 91] on div "Modern Law - Droit Moderne 41" at bounding box center [277, 90] width 280 height 18
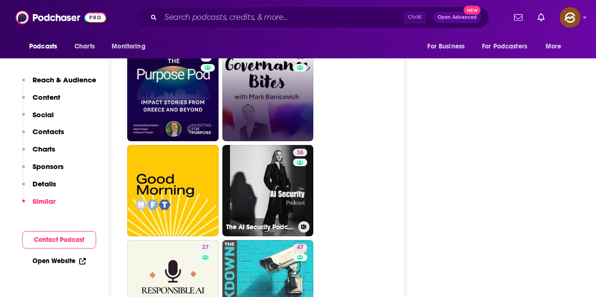
scroll to position [1603, 0]
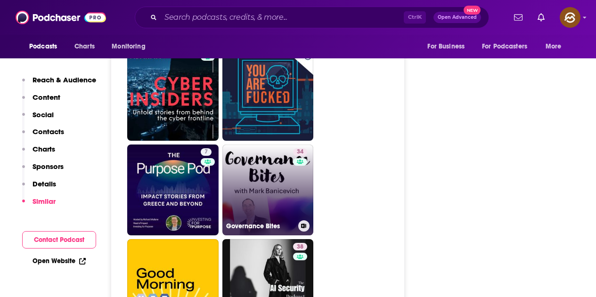
click at [306, 190] on div "34" at bounding box center [301, 184] width 16 height 73
type input "https://www.podchaser.com/podcasts/governance-bites-5668816"
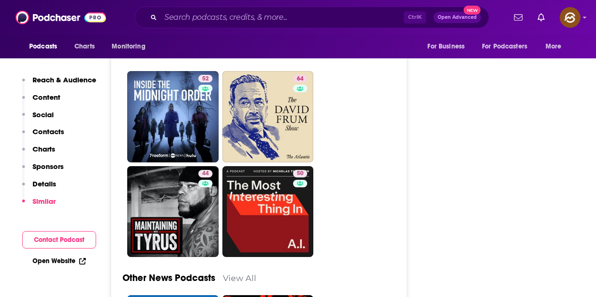
scroll to position [2592, 0]
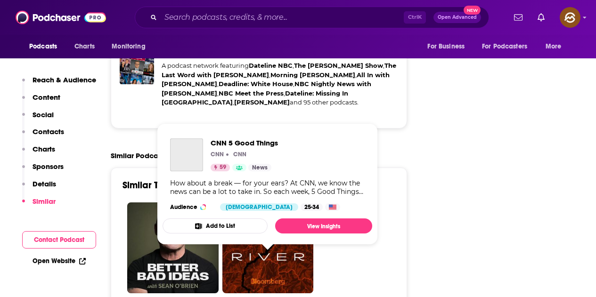
click at [286, 196] on div "How about a break — for your ears? At CNN, we know the news can be a lot to tak…" at bounding box center [267, 187] width 195 height 17
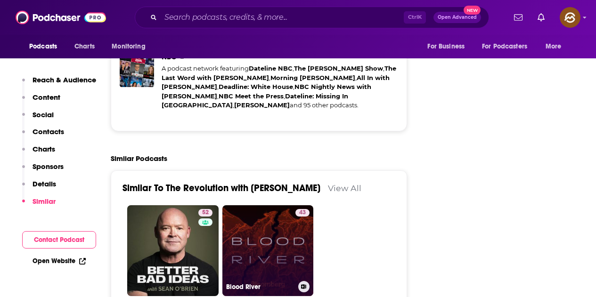
click at [267, 205] on link "43 Blood River" at bounding box center [267, 250] width 91 height 91
type input "https://www.podchaser.com/podcasts/blood-river-1357478"
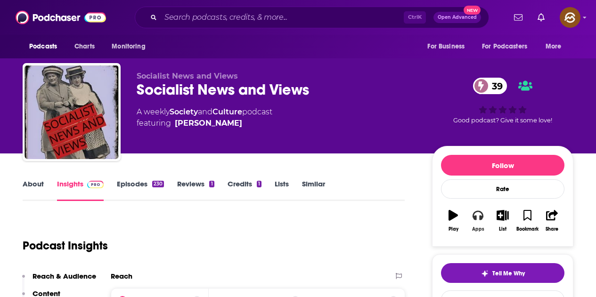
click at [482, 221] on button "Apps" at bounding box center [478, 221] width 25 height 34
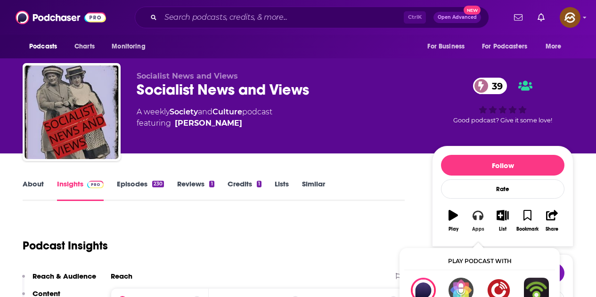
scroll to position [141, 0]
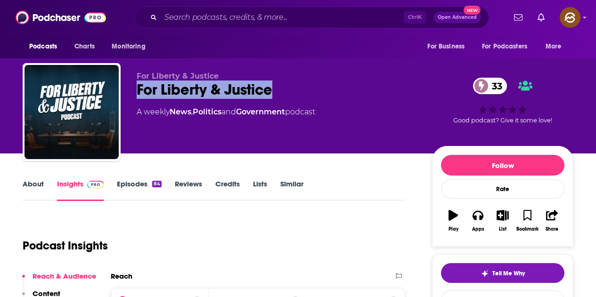
drag, startPoint x: 135, startPoint y: 86, endPoint x: 271, endPoint y: 89, distance: 136.2
click at [271, 89] on div "For Liberty & Justice For Liberty & Justice 33 A weekly News , Politics and Gov…" at bounding box center [298, 114] width 551 height 102
click at [480, 214] on icon "button" at bounding box center [478, 215] width 10 height 10
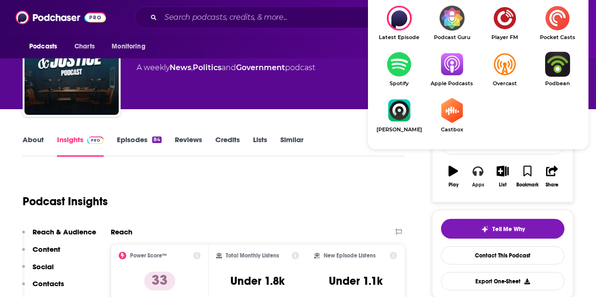
scroll to position [47, 0]
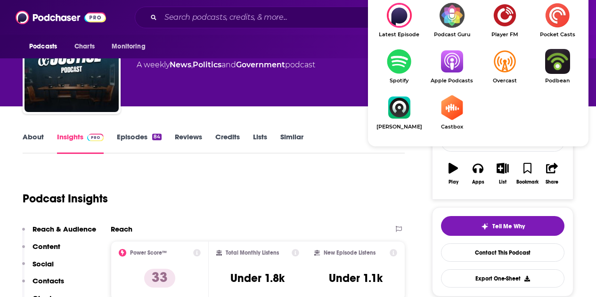
click at [459, 68] on img "Show Listen On dropdown" at bounding box center [452, 61] width 53 height 25
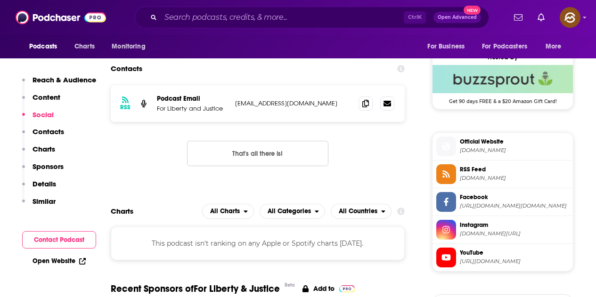
scroll to position [754, 0]
click at [363, 100] on icon at bounding box center [365, 103] width 7 height 8
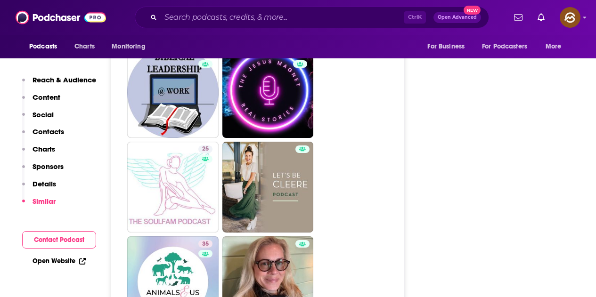
scroll to position [2074, 0]
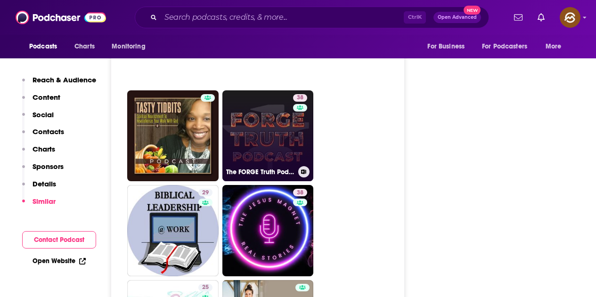
click at [290, 133] on link "38 The FORGE Truth Podcast" at bounding box center [267, 135] width 91 height 91
type input "https://www.podchaser.com/podcasts/the-forge-truth-podcast-4286372"
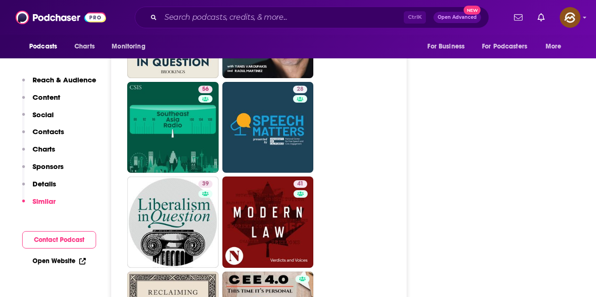
scroll to position [2310, 0]
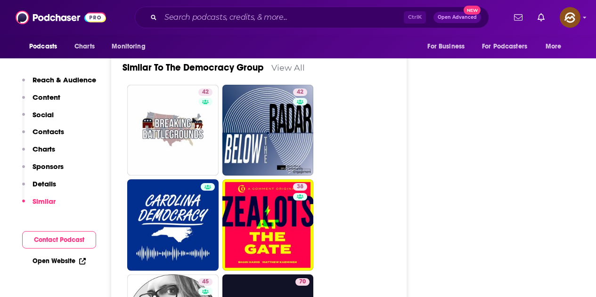
scroll to position [1414, 0]
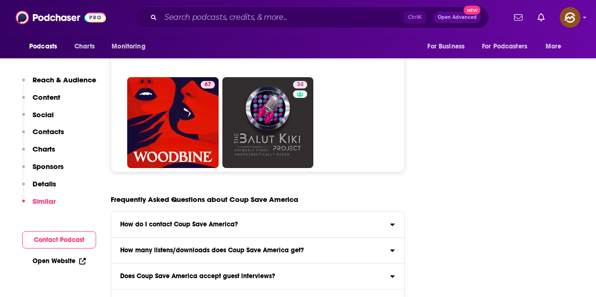
scroll to position [4148, 0]
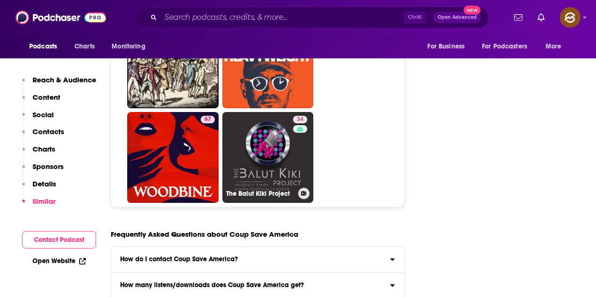
click at [259, 160] on link "34 The Balut Kiki Project" at bounding box center [267, 157] width 91 height 91
type input "https://www.podchaser.com/podcasts/the-balut-kiki-project-1855952"
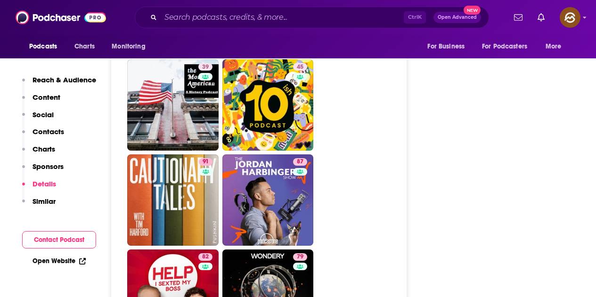
scroll to position [4525, 0]
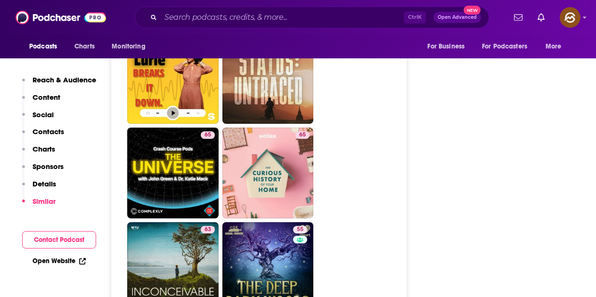
scroll to position [2357, 0]
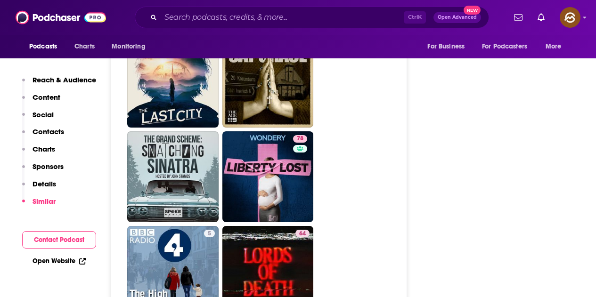
scroll to position [2498, 0]
